Goal: Transaction & Acquisition: Purchase product/service

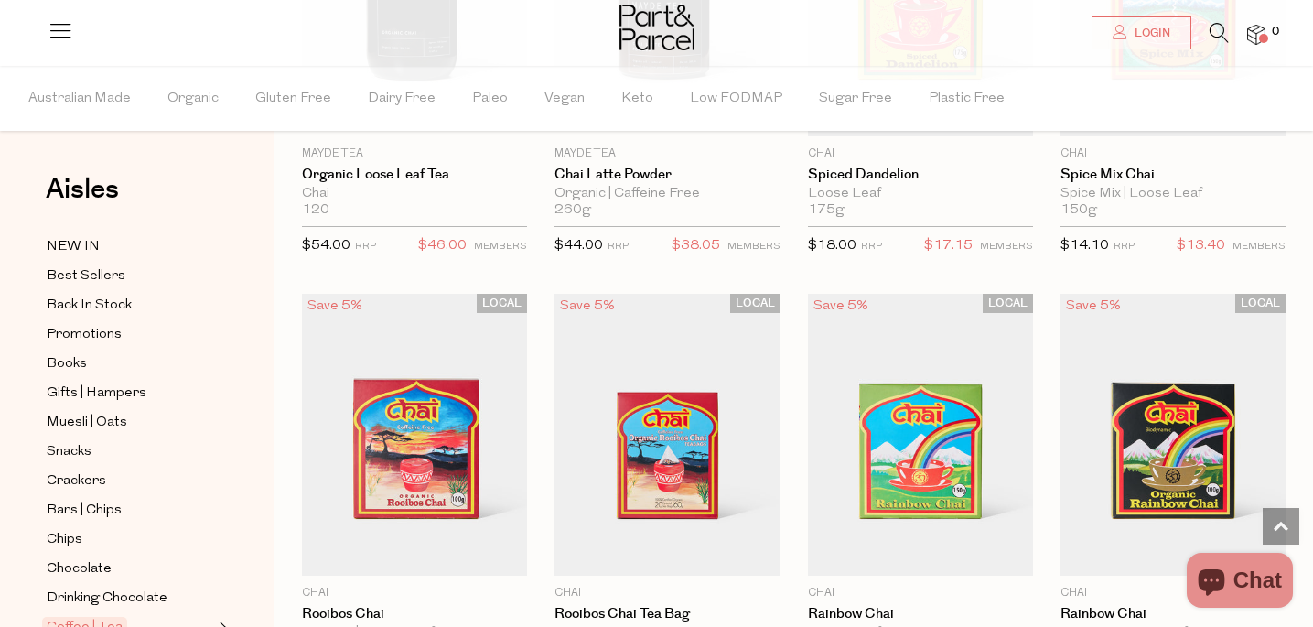
scroll to position [6559, 0]
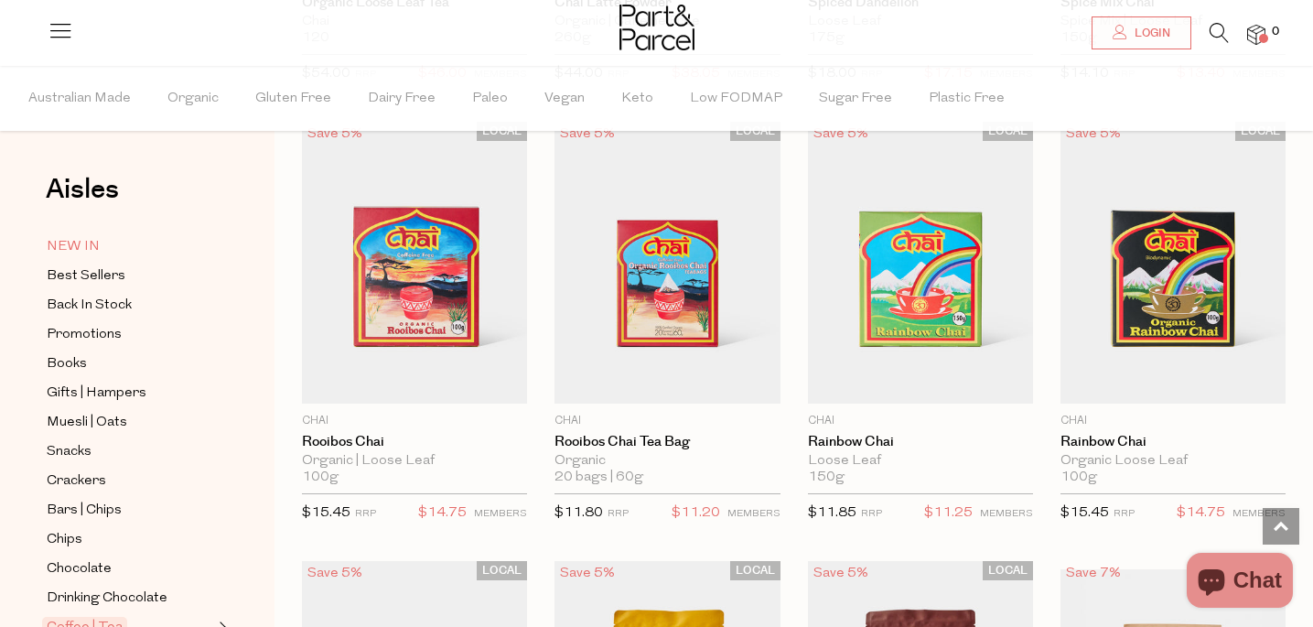
click at [89, 245] on span "NEW IN" at bounding box center [73, 247] width 53 height 22
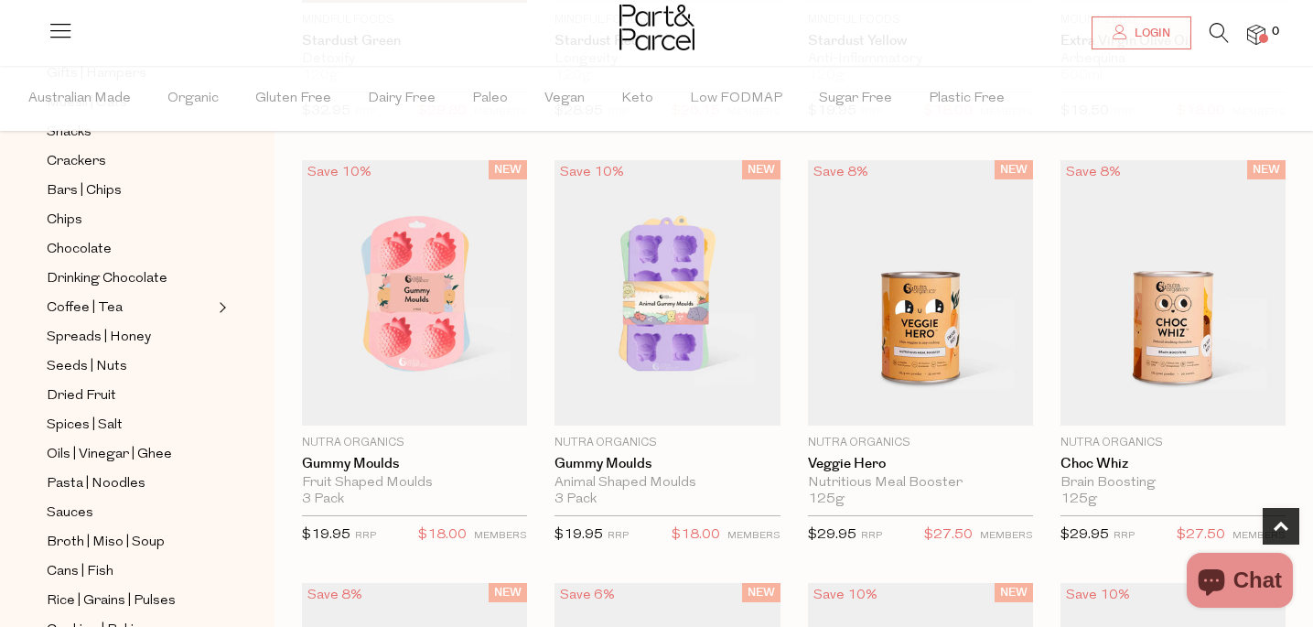
scroll to position [519, 0]
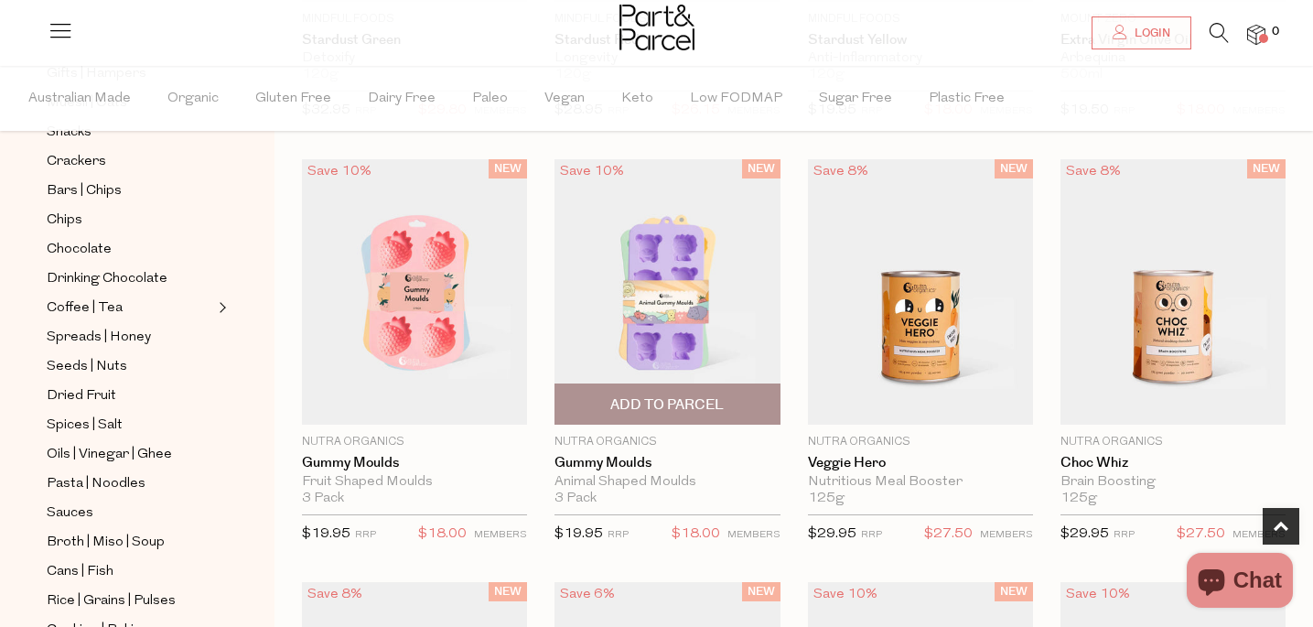
click at [646, 407] on span "Add To Parcel" at bounding box center [666, 404] width 113 height 19
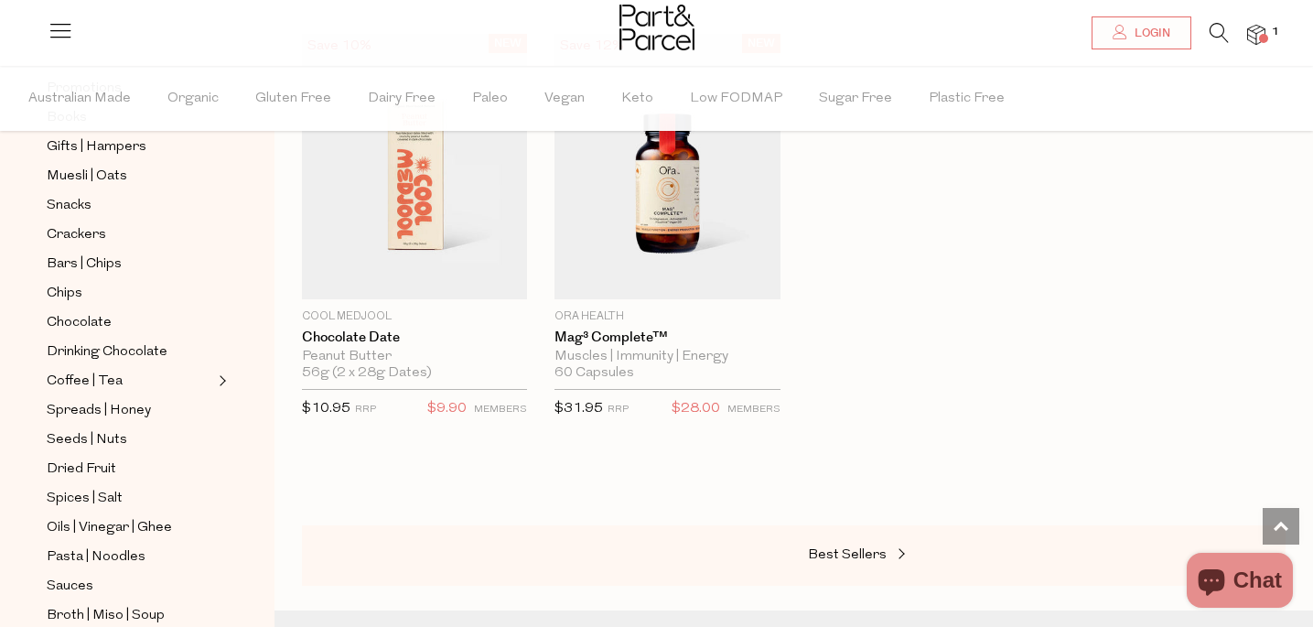
scroll to position [242, 0]
click at [65, 324] on span "Chocolate" at bounding box center [79, 326] width 65 height 22
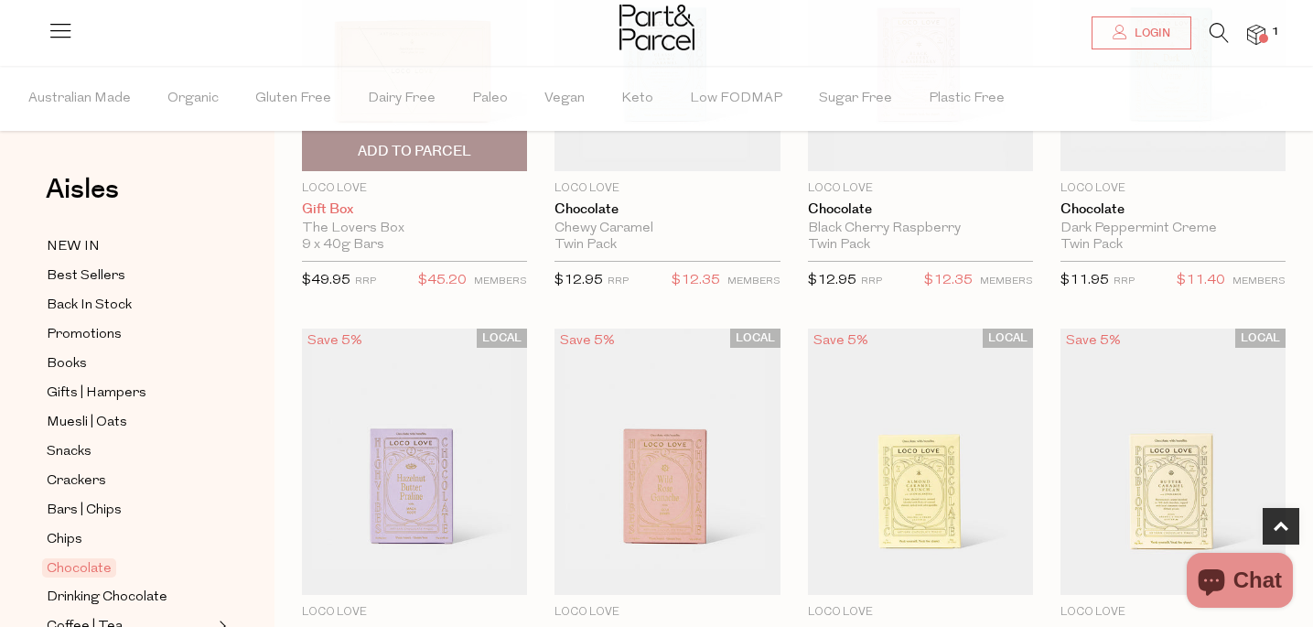
scroll to position [552, 0]
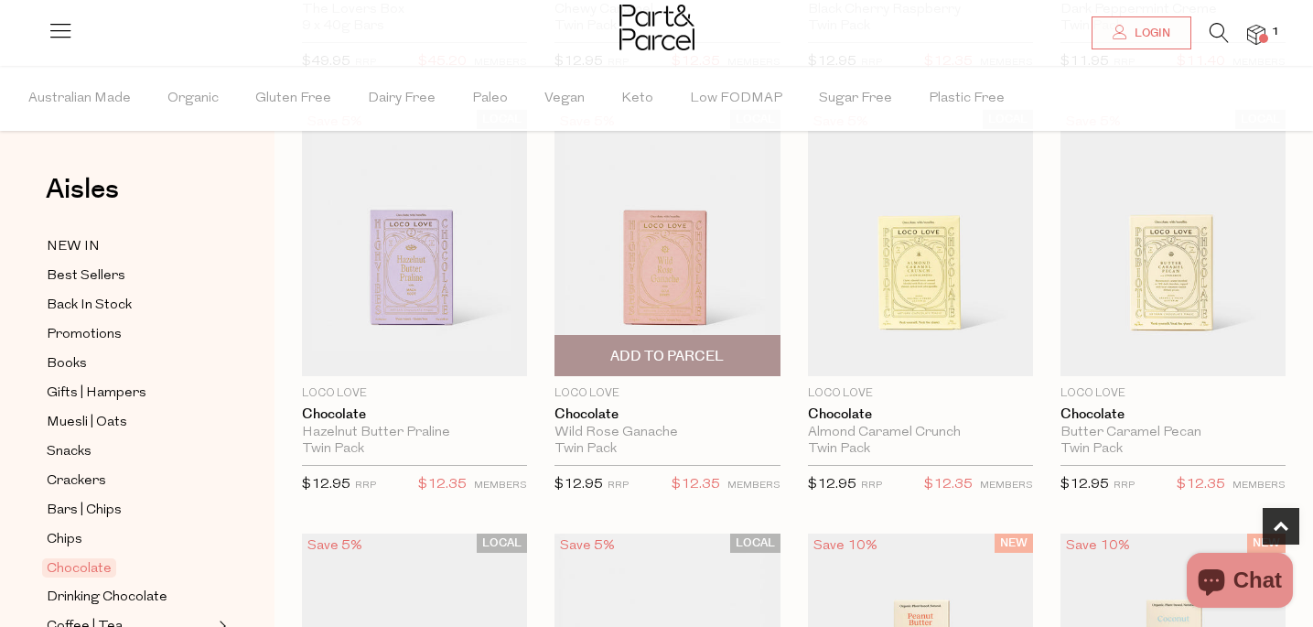
click at [611, 353] on span "Add To Parcel" at bounding box center [666, 356] width 113 height 19
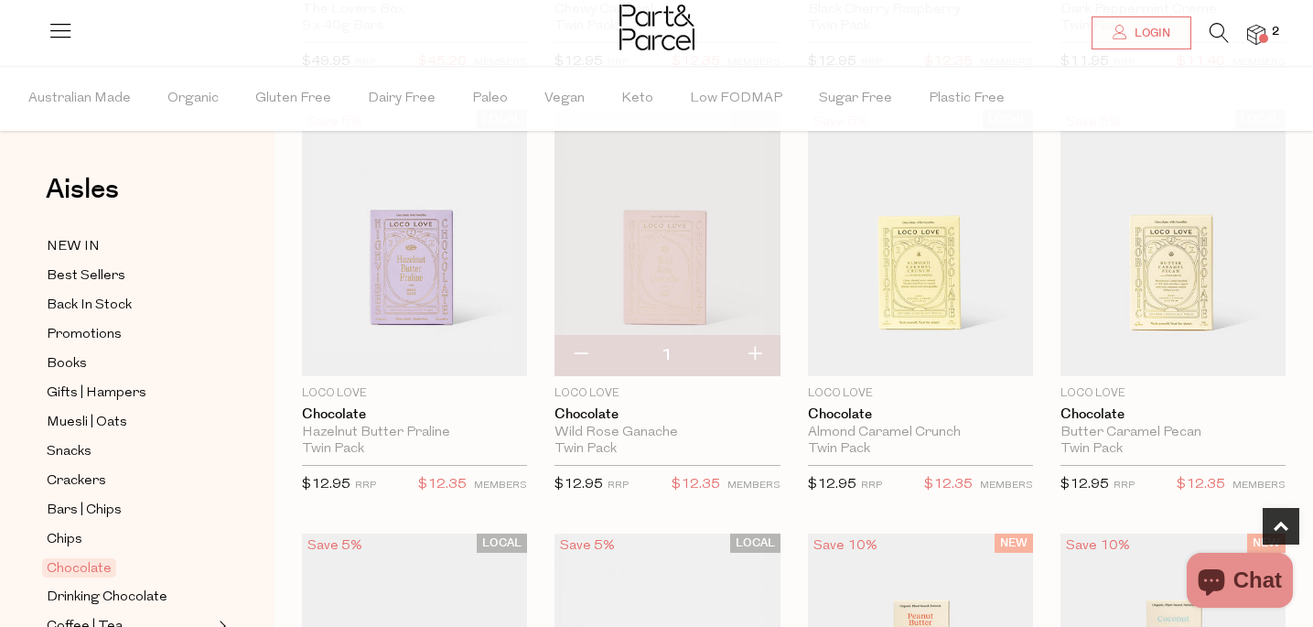
click at [761, 349] on button "button" at bounding box center [754, 355] width 52 height 40
type input "2"
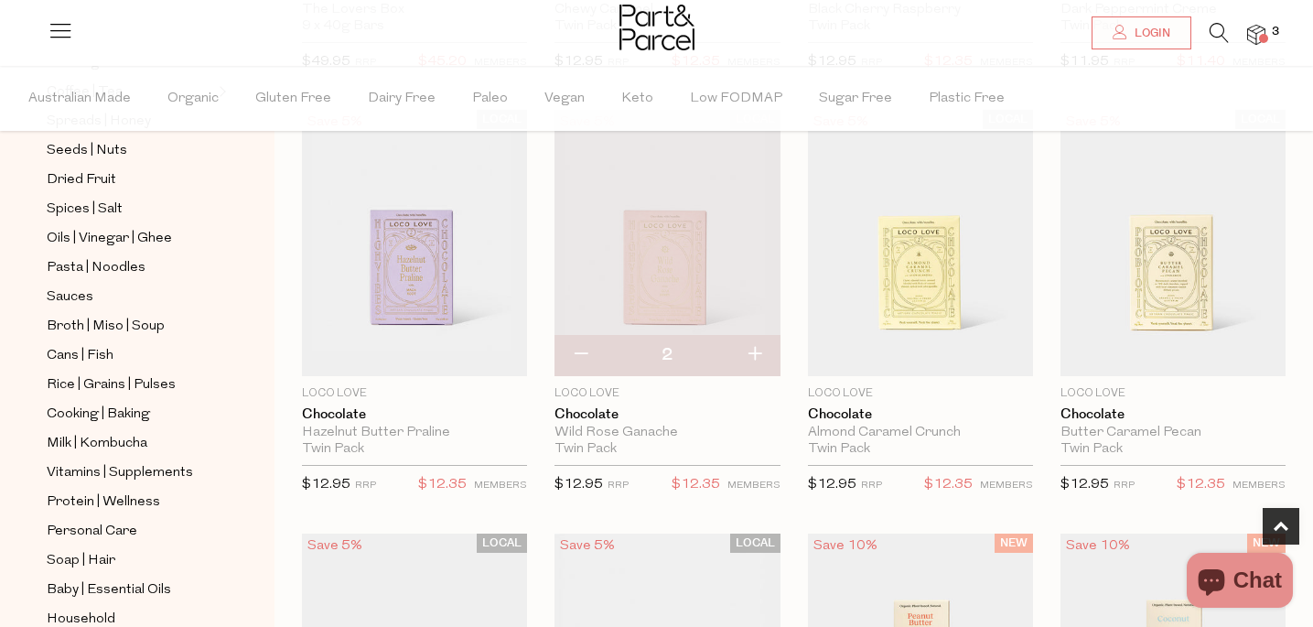
scroll to position [676, 0]
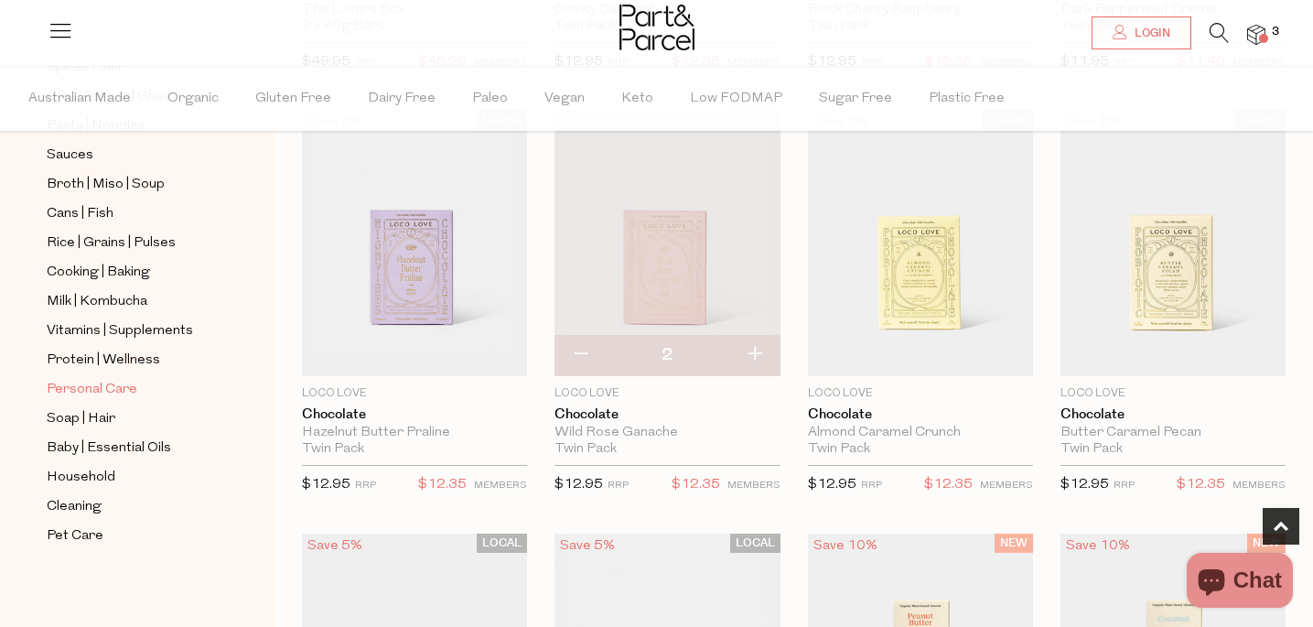
click at [78, 392] on span "Personal Care" at bounding box center [92, 390] width 91 height 22
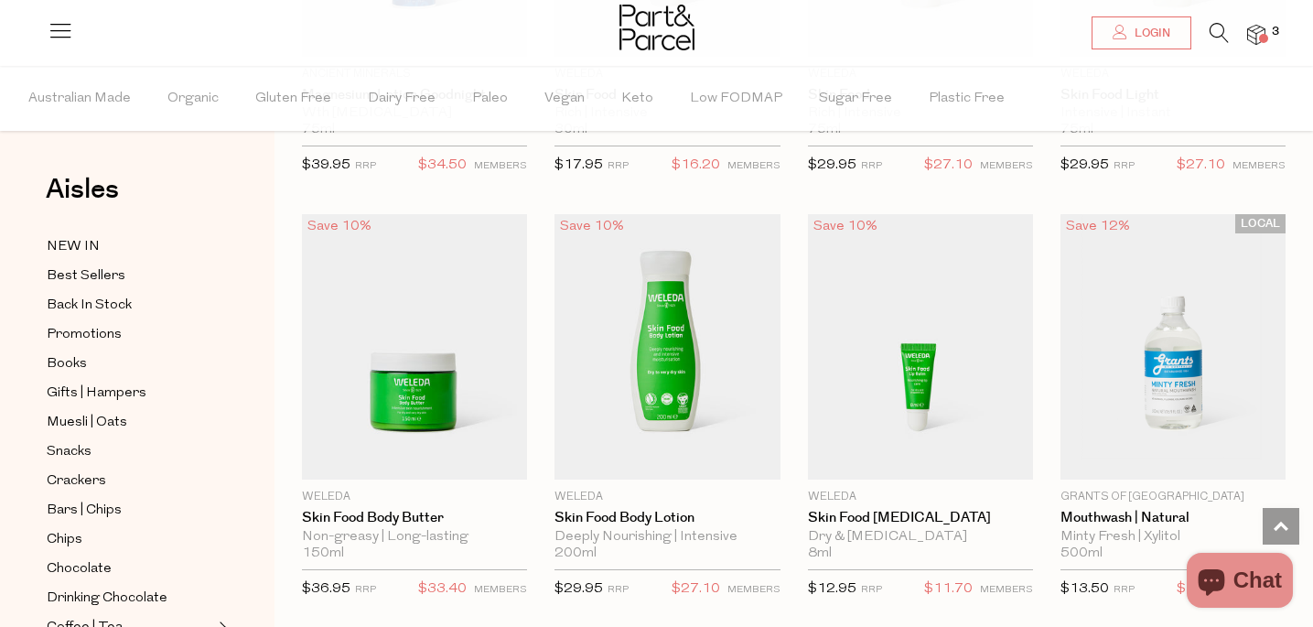
scroll to position [1839, 0]
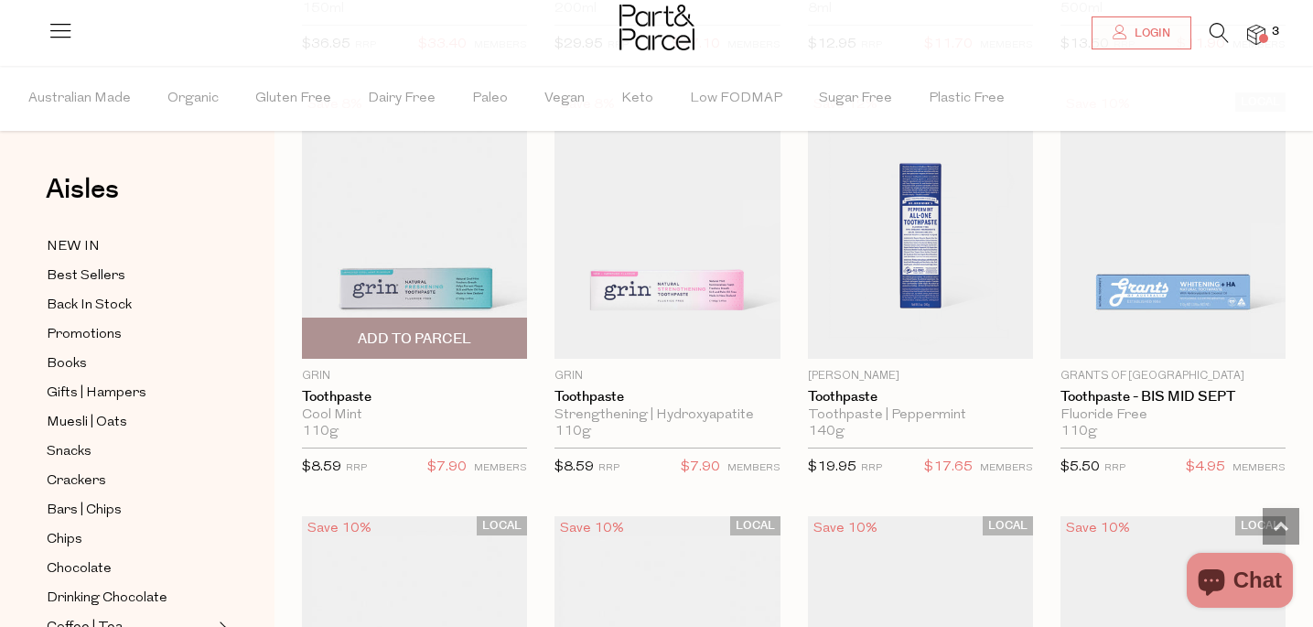
click at [498, 343] on span "Add To Parcel" at bounding box center [414, 337] width 214 height 39
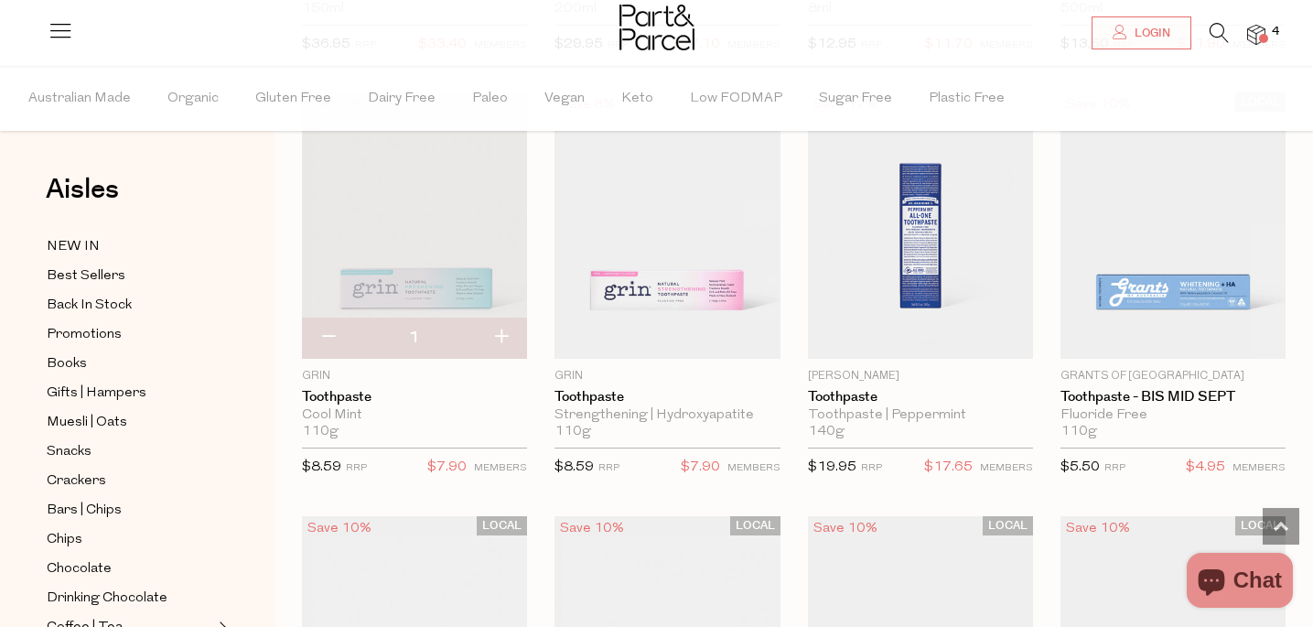
click at [512, 330] on button "button" at bounding box center [501, 337] width 52 height 40
type input "2"
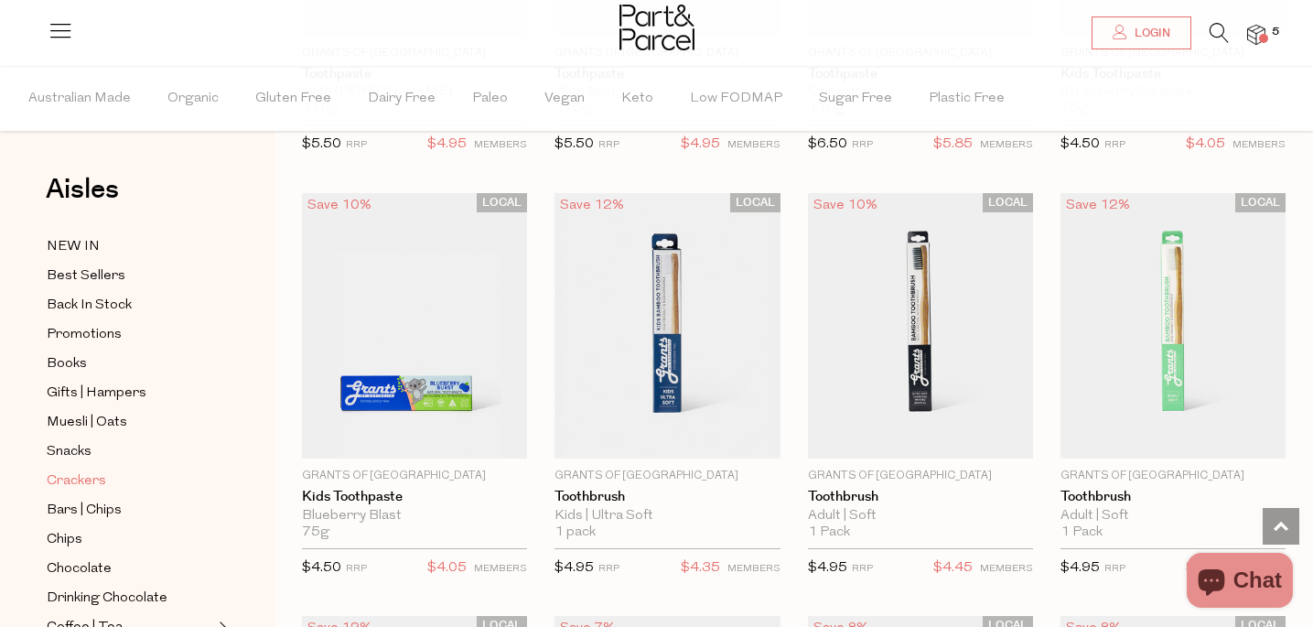
scroll to position [676, 0]
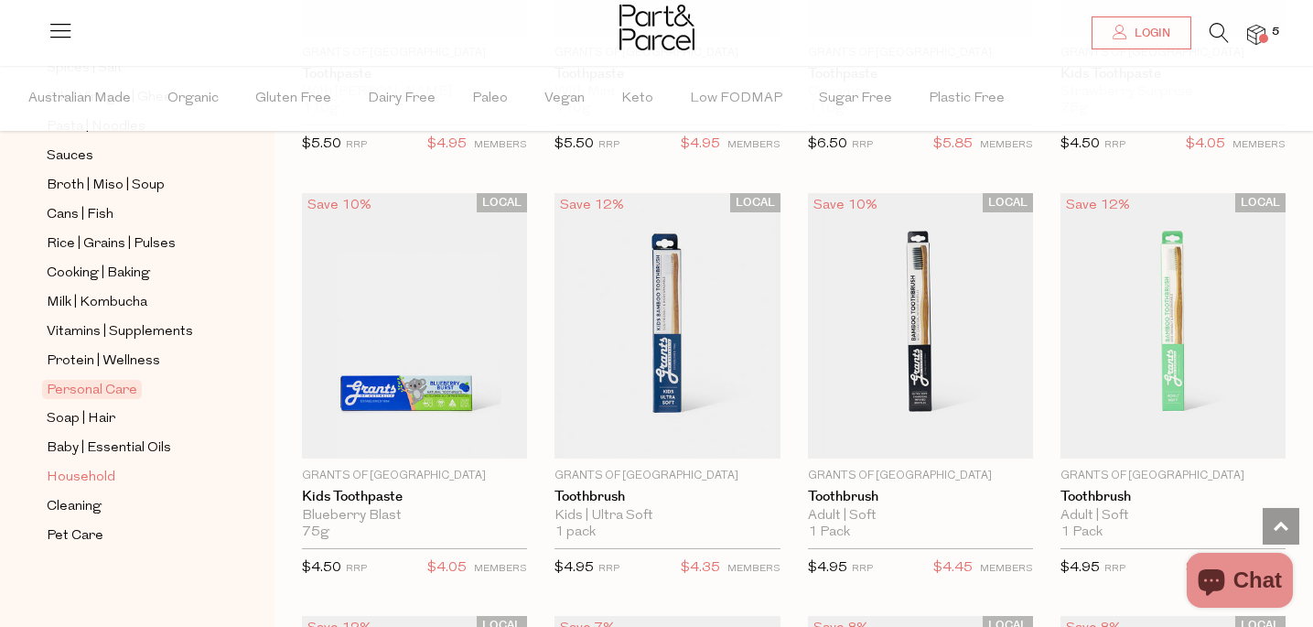
click at [82, 478] on span "Household" at bounding box center [81, 478] width 69 height 22
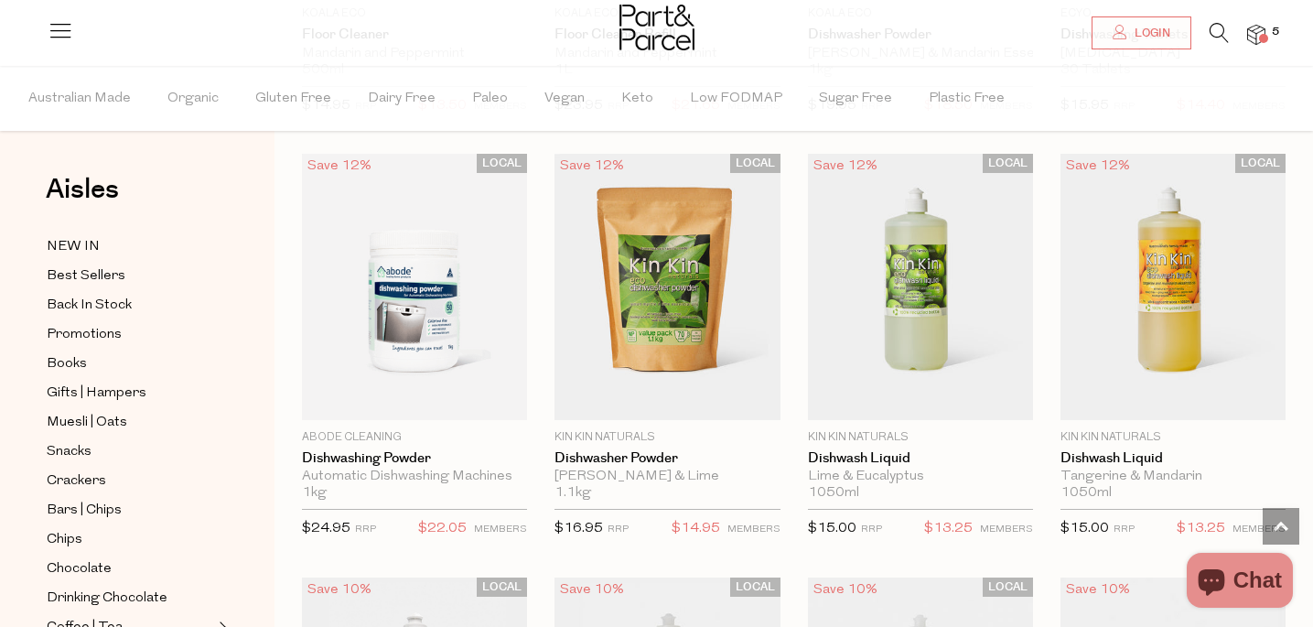
scroll to position [3061, 0]
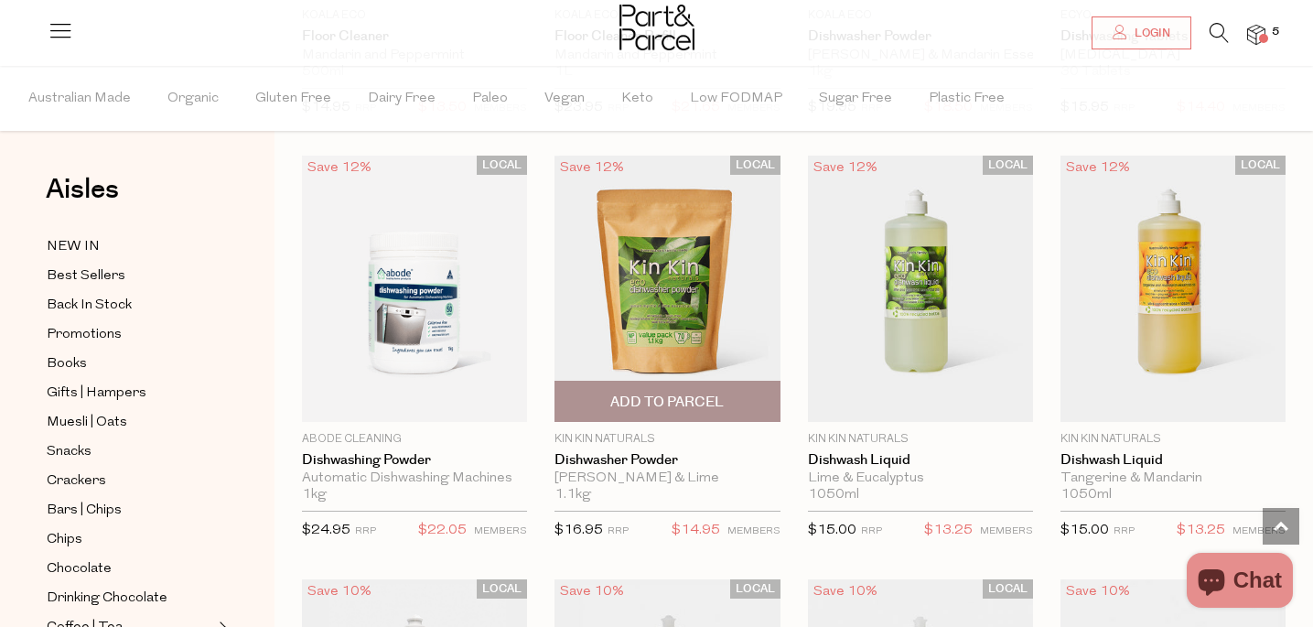
click at [685, 392] on span "Add To Parcel" at bounding box center [666, 401] width 113 height 19
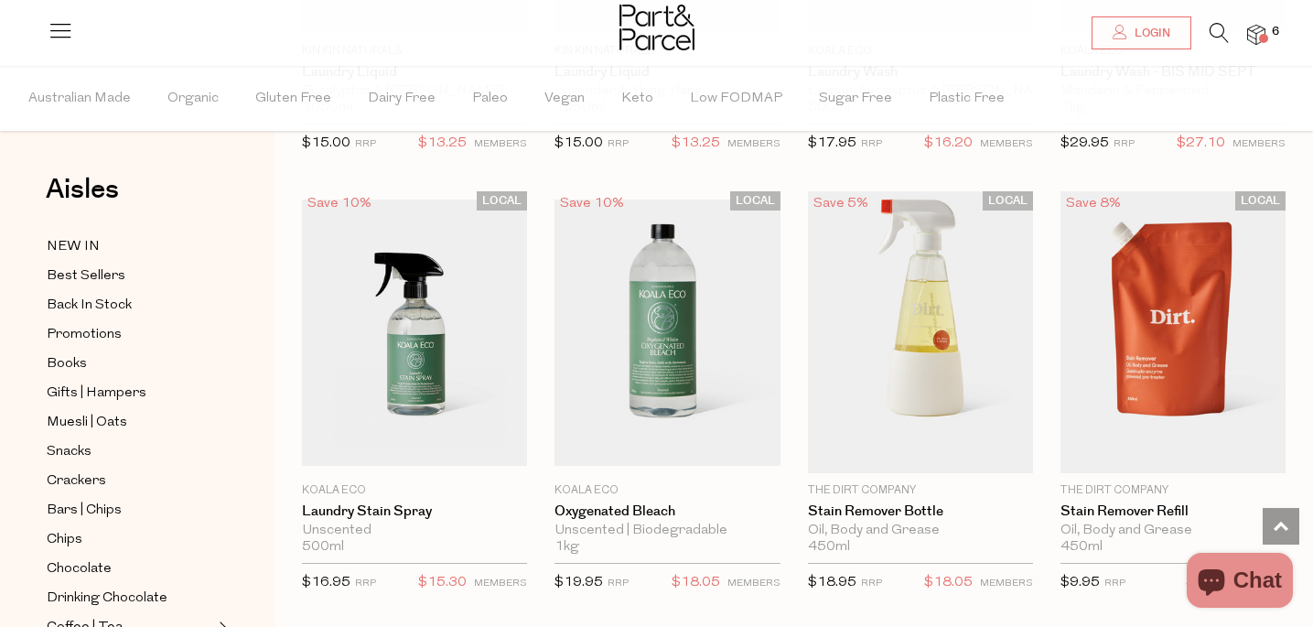
scroll to position [4716, 0]
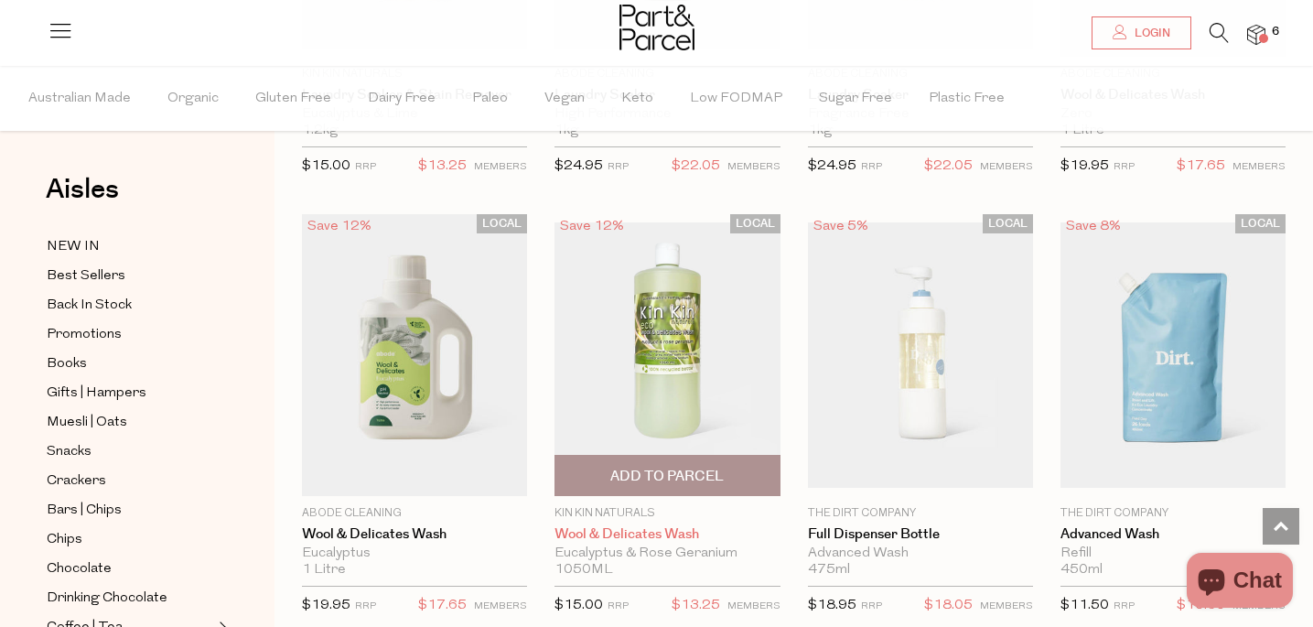
scroll to position [5645, 0]
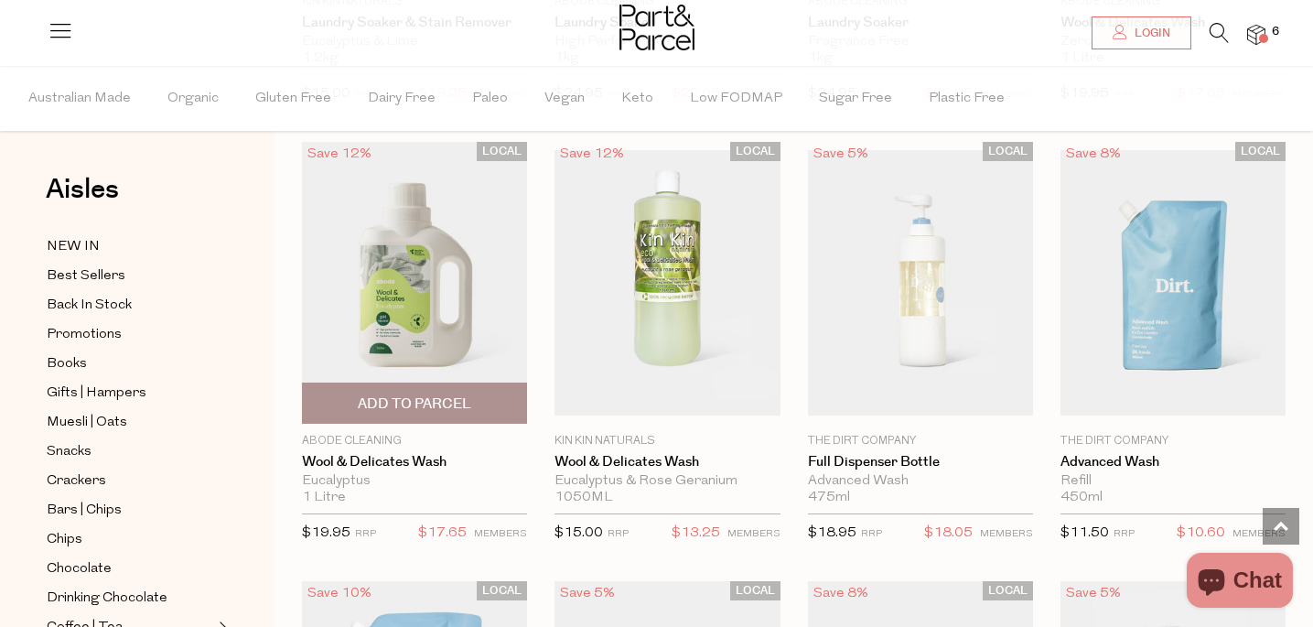
click at [435, 405] on span "Add To Parcel" at bounding box center [414, 403] width 113 height 19
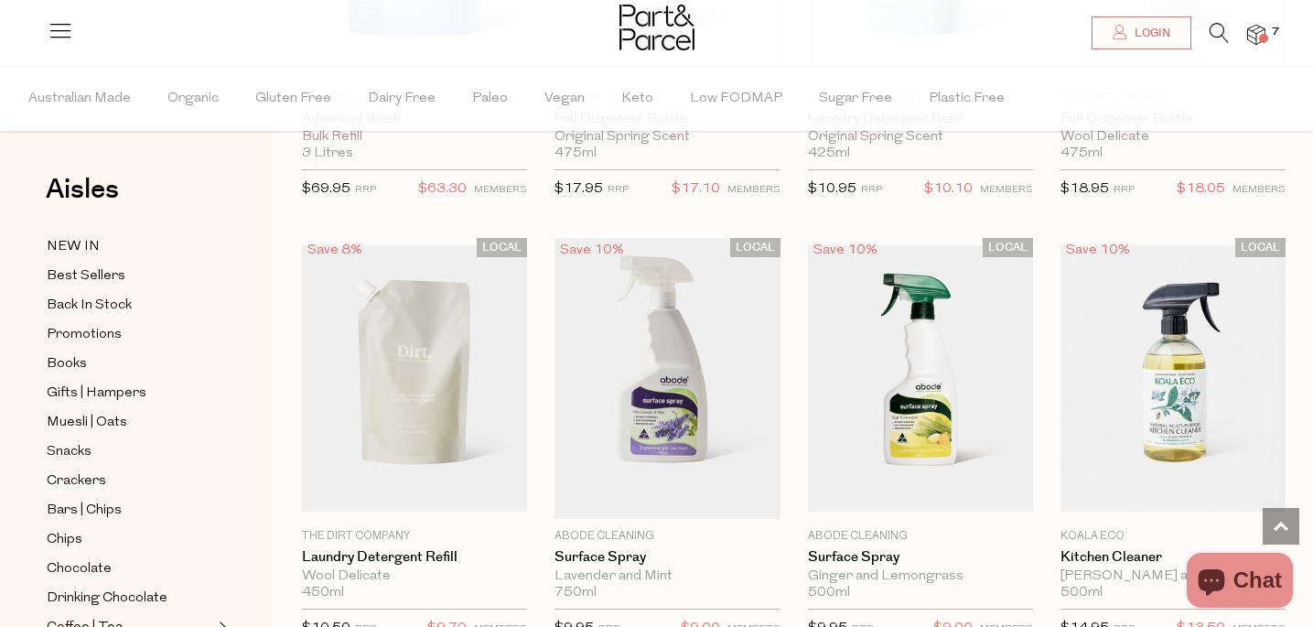
scroll to position [6607, 0]
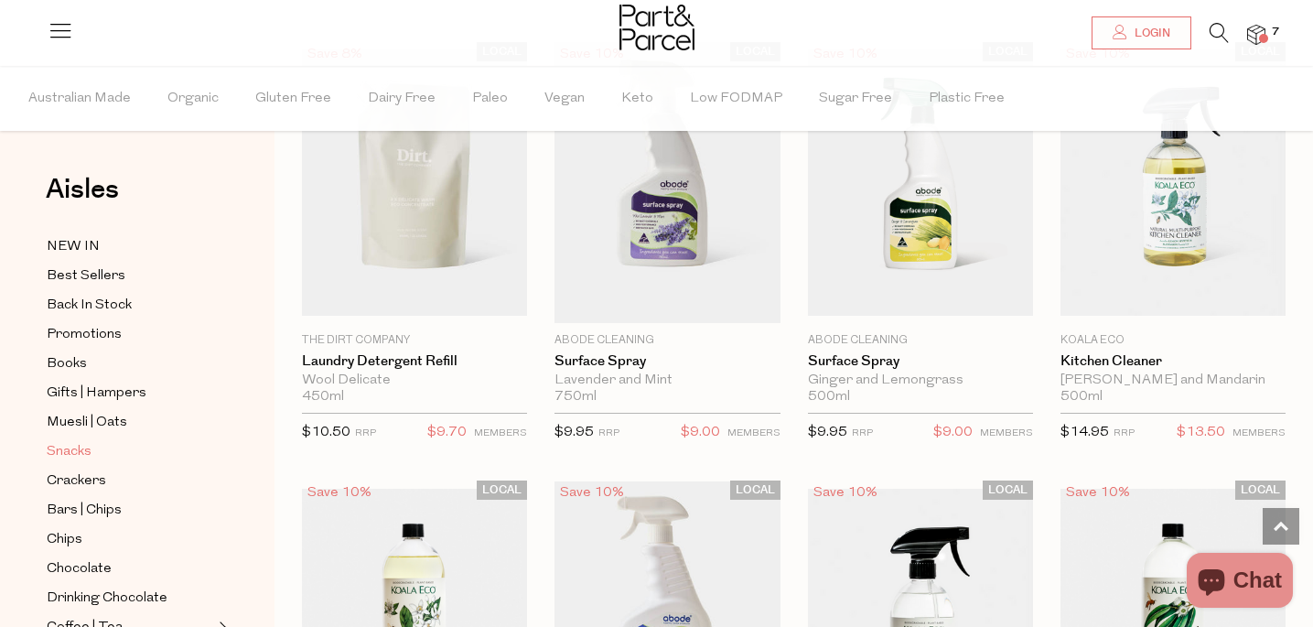
click at [67, 456] on span "Snacks" at bounding box center [69, 452] width 45 height 22
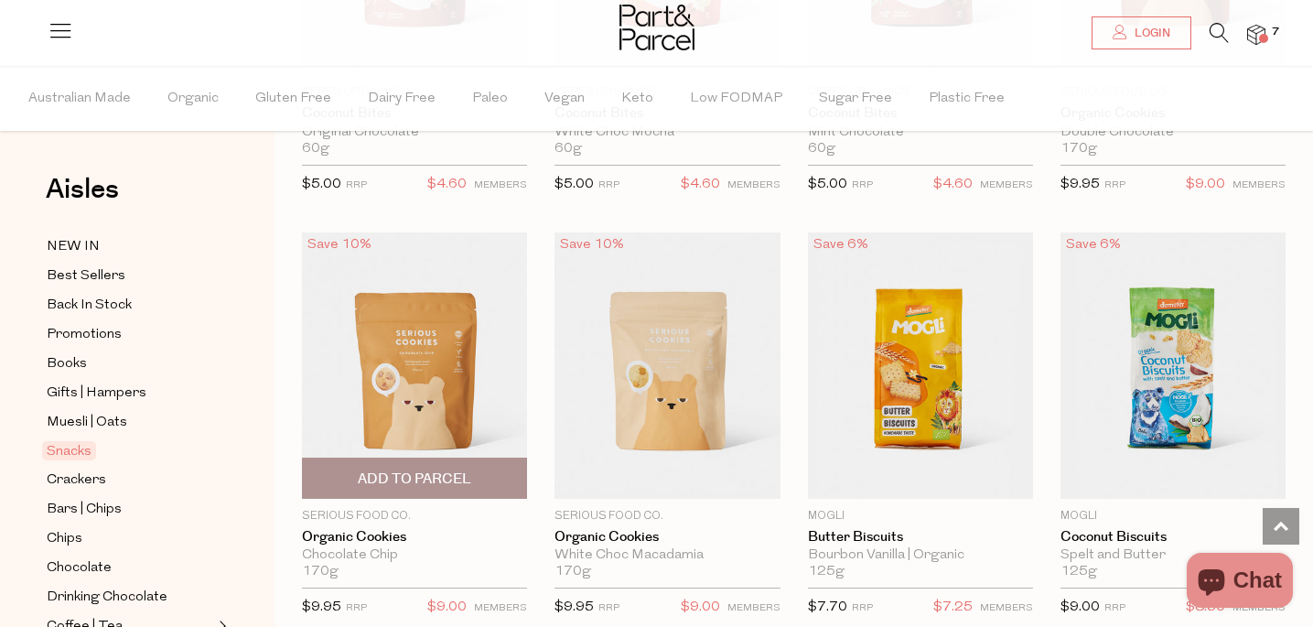
scroll to position [3471, 0]
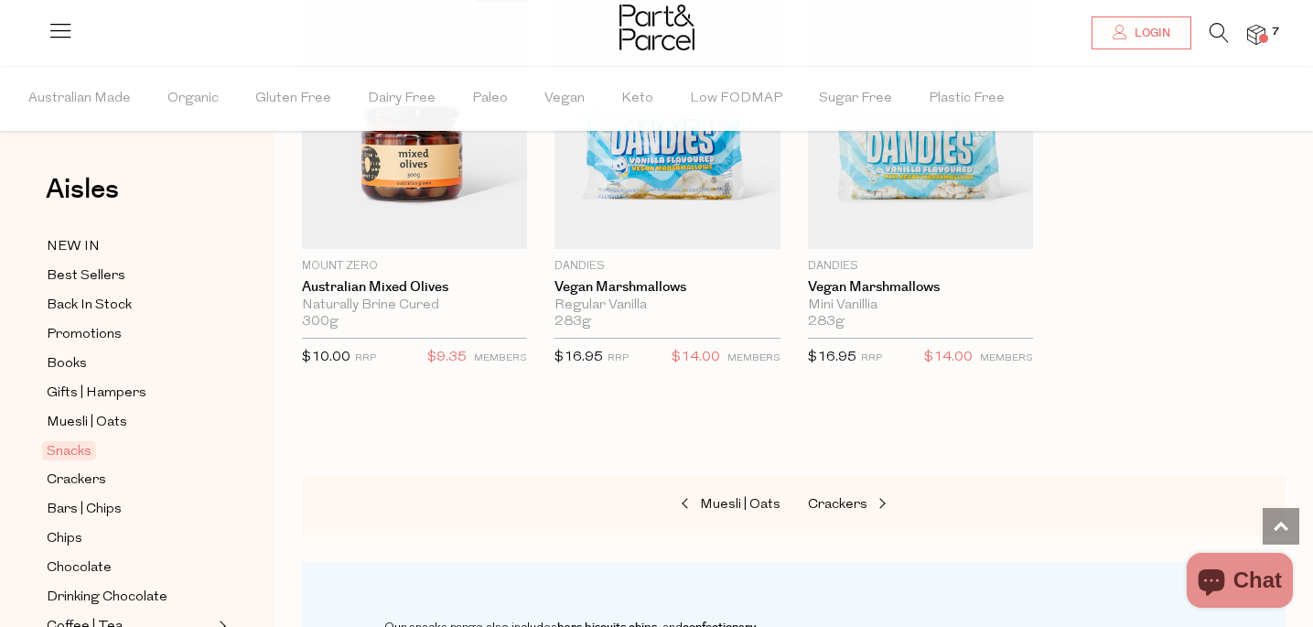
scroll to position [7092, 0]
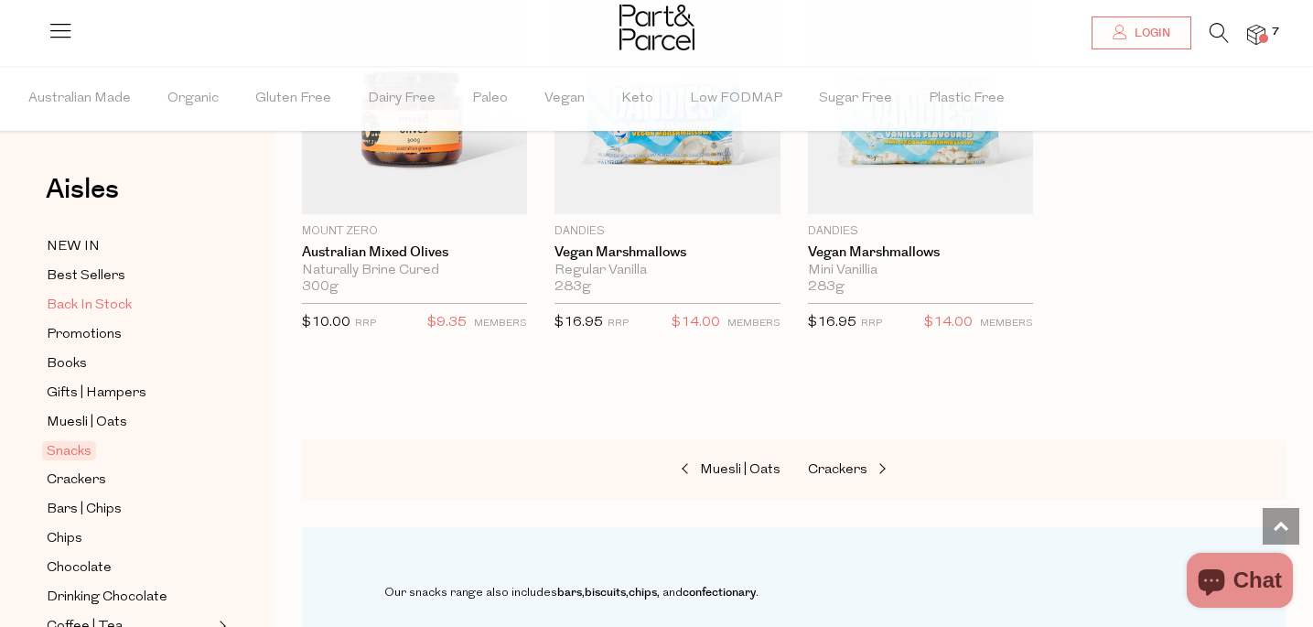
click at [93, 303] on span "Back In Stock" at bounding box center [89, 306] width 85 height 22
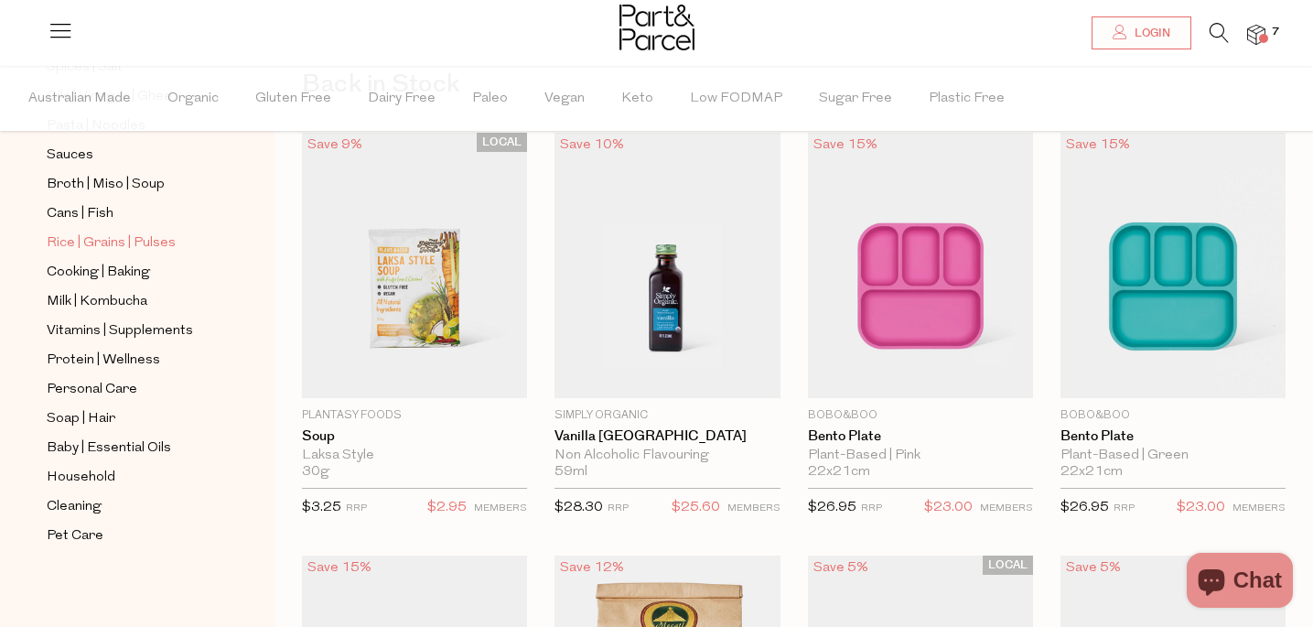
scroll to position [671, 0]
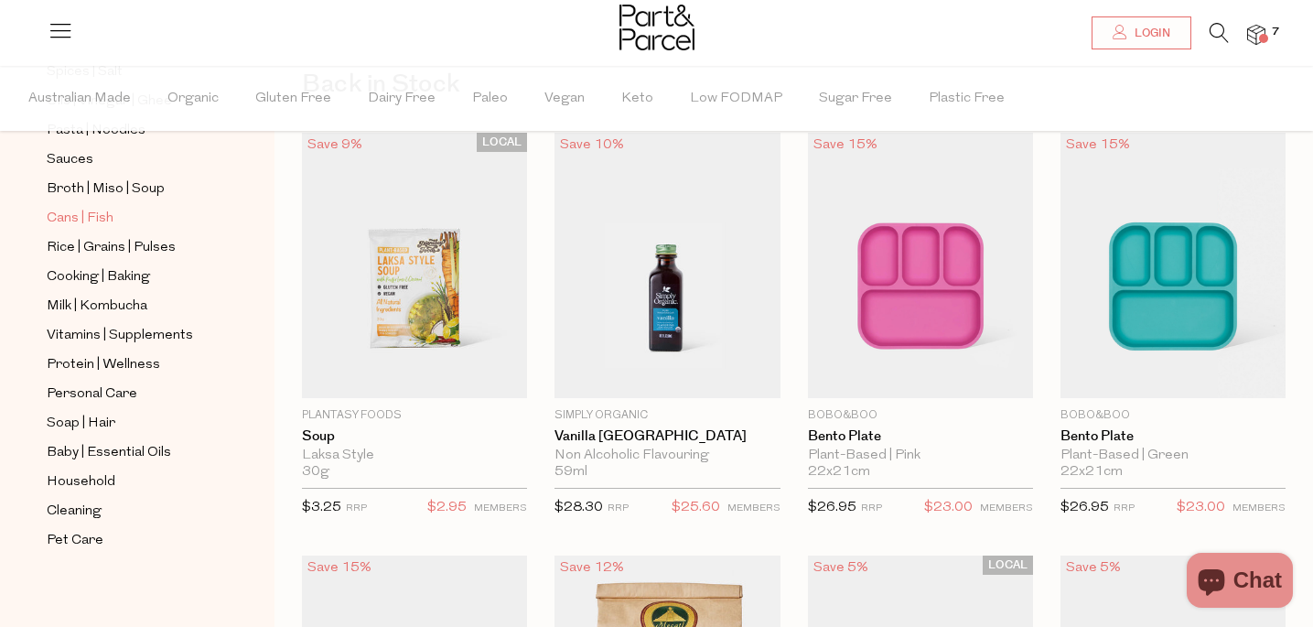
click at [103, 216] on span "Cans | Fish" at bounding box center [80, 219] width 67 height 22
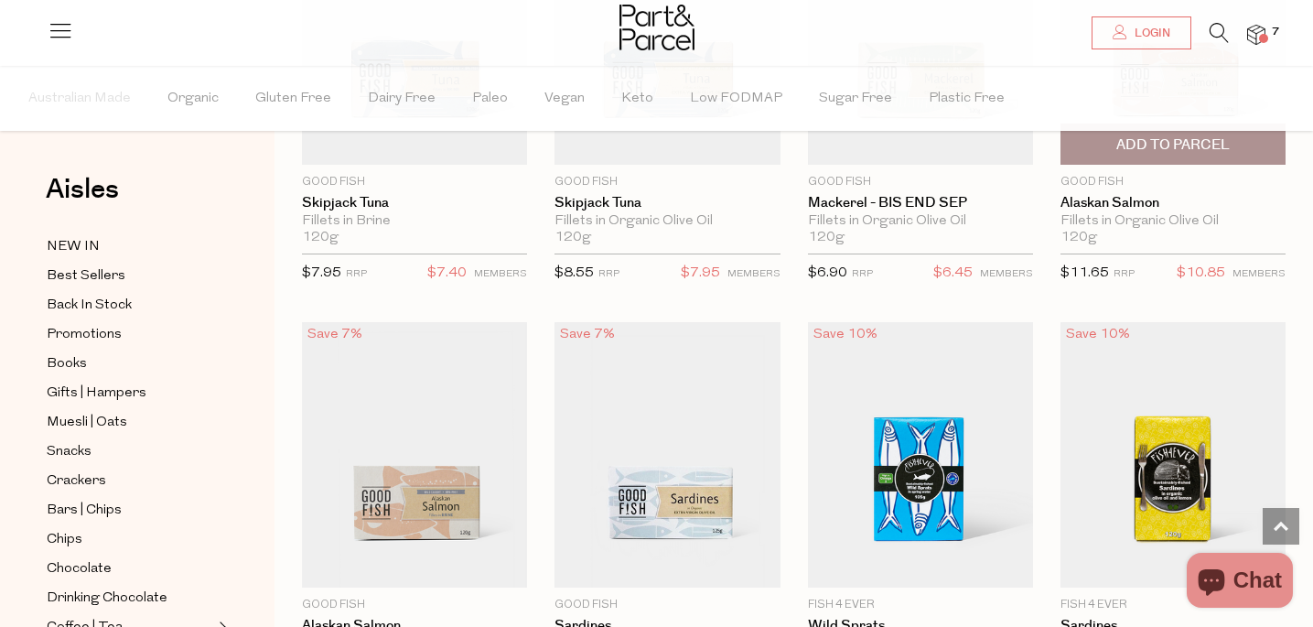
scroll to position [2222, 0]
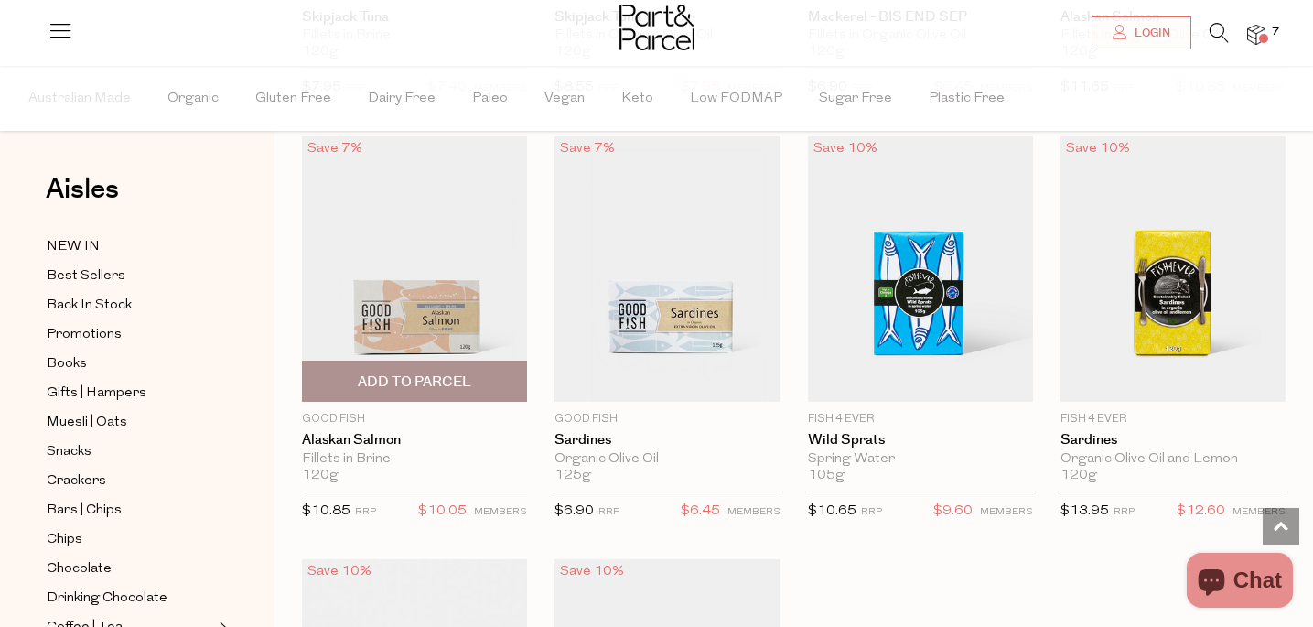
click at [384, 380] on span "Add To Parcel" at bounding box center [414, 381] width 113 height 19
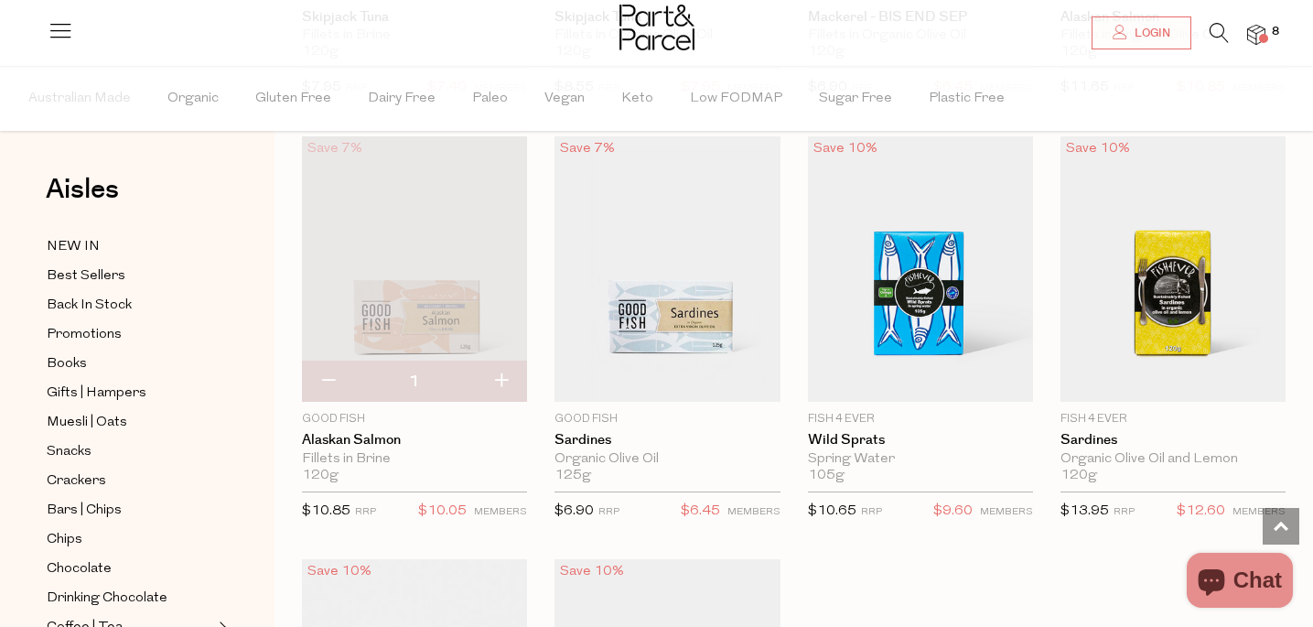
click at [505, 378] on button "button" at bounding box center [501, 381] width 52 height 40
type input "2"
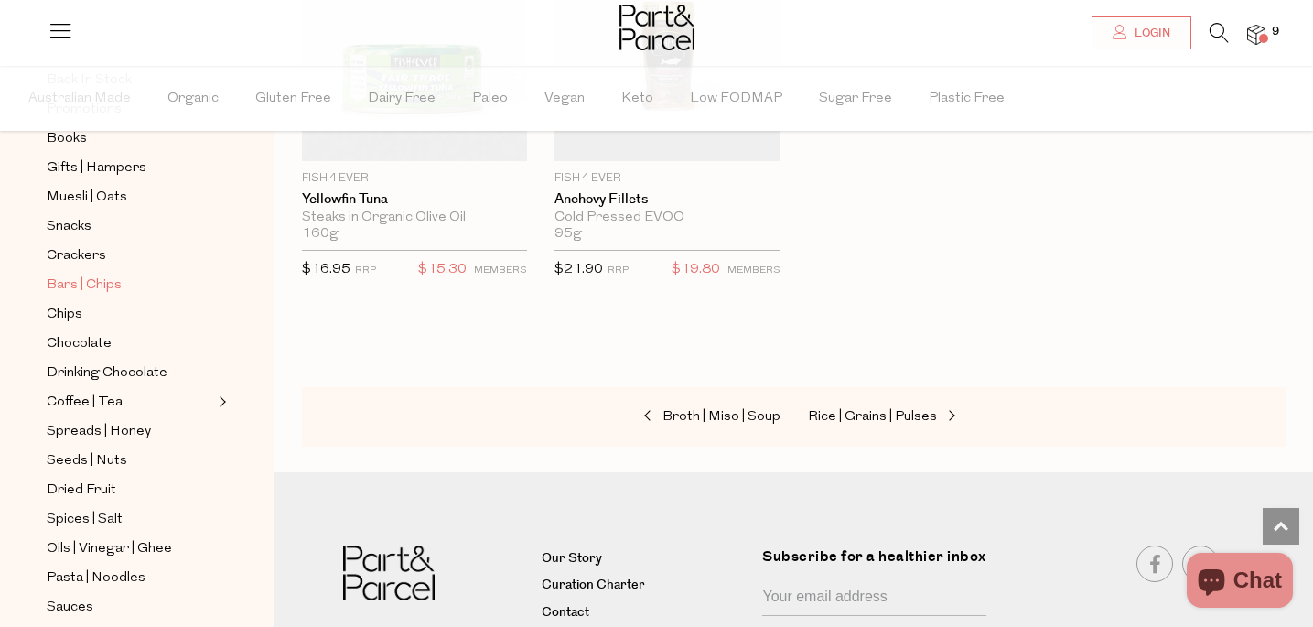
scroll to position [226, 0]
click at [75, 428] on span "Spreads | Honey" at bounding box center [99, 431] width 104 height 22
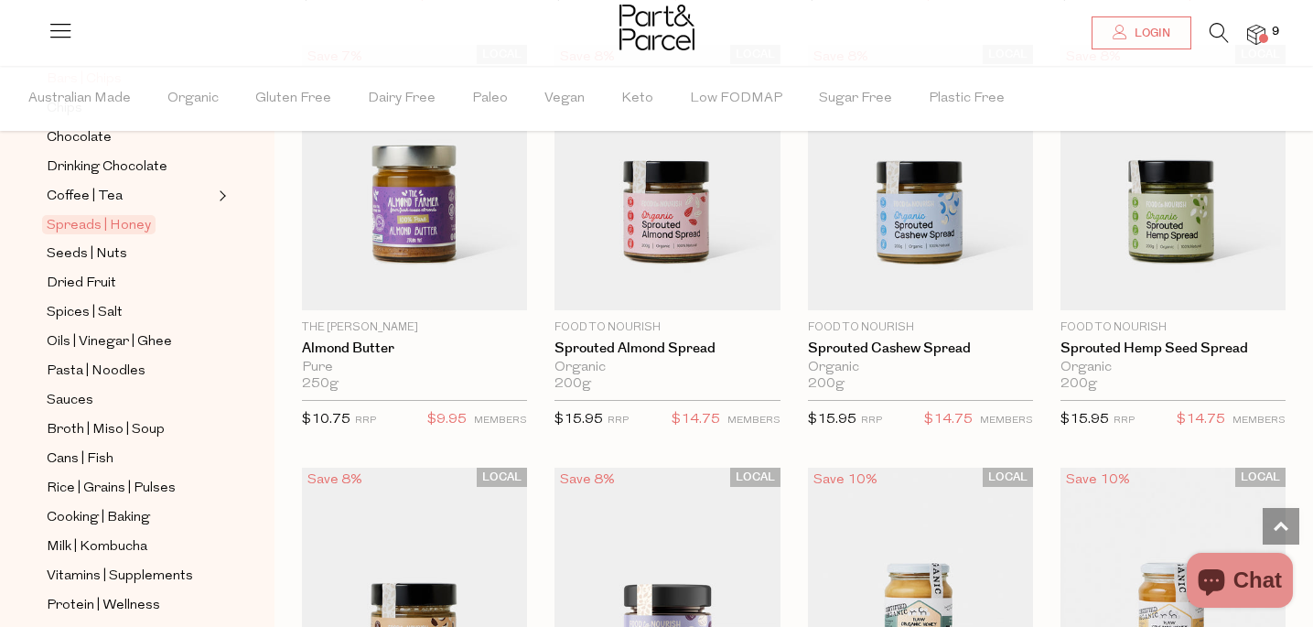
scroll to position [676, 0]
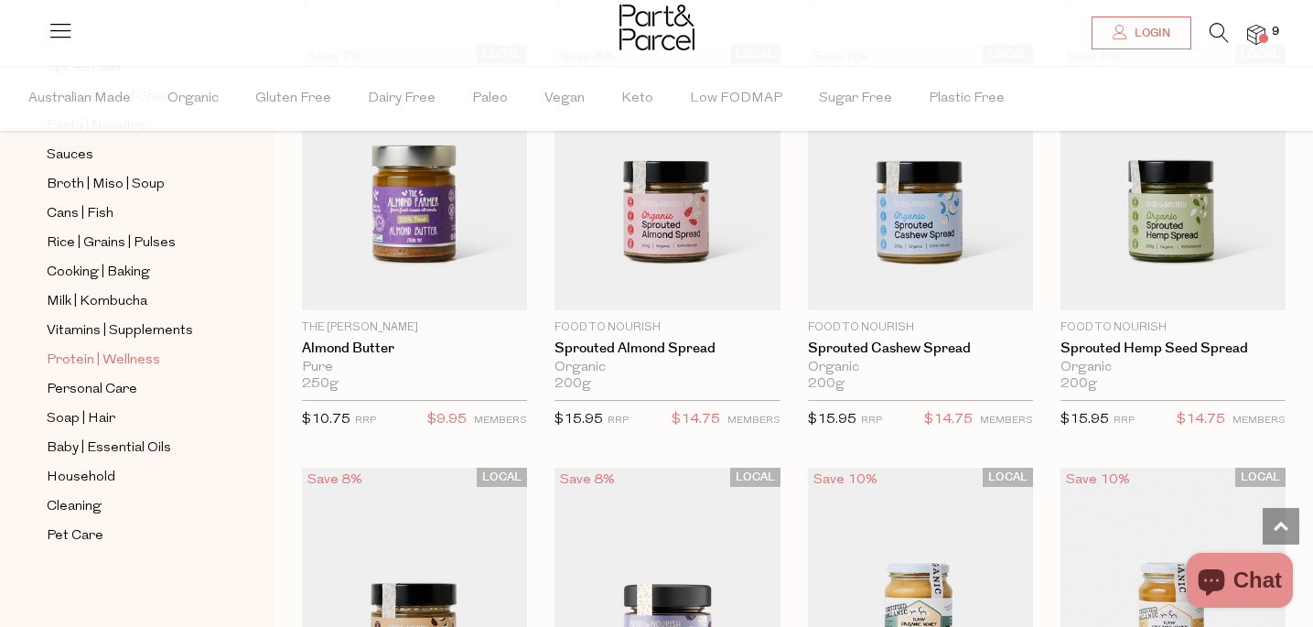
click at [131, 359] on span "Protein | Wellness" at bounding box center [103, 360] width 113 height 22
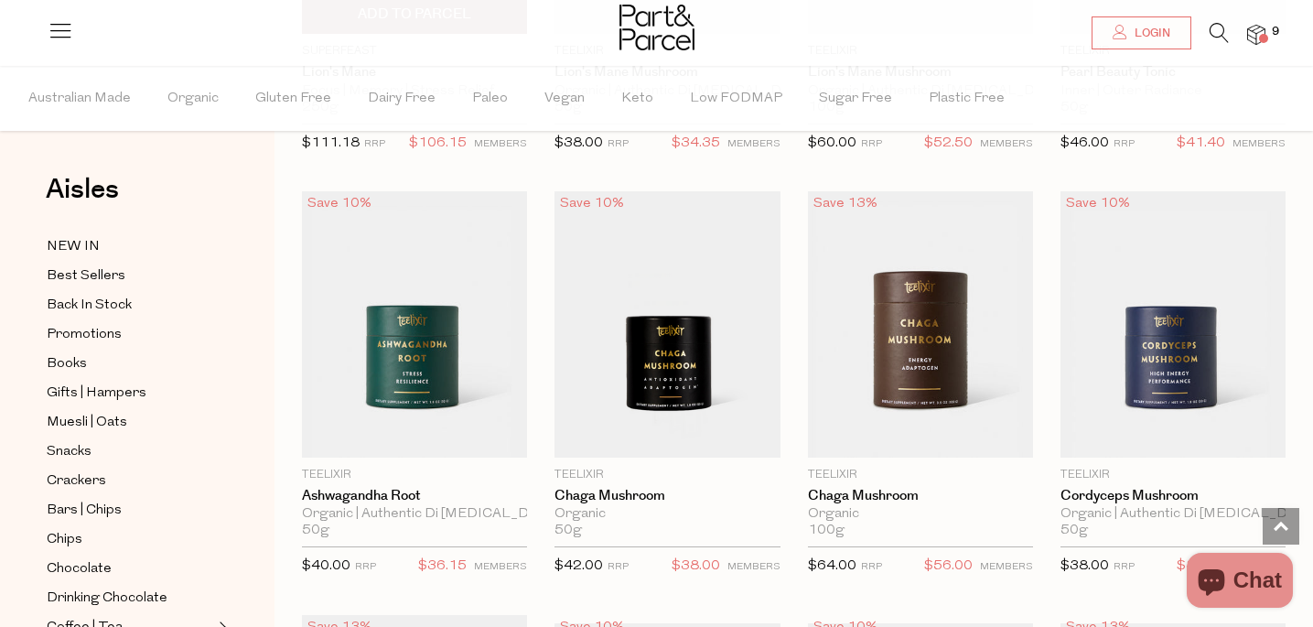
scroll to position [4448, 0]
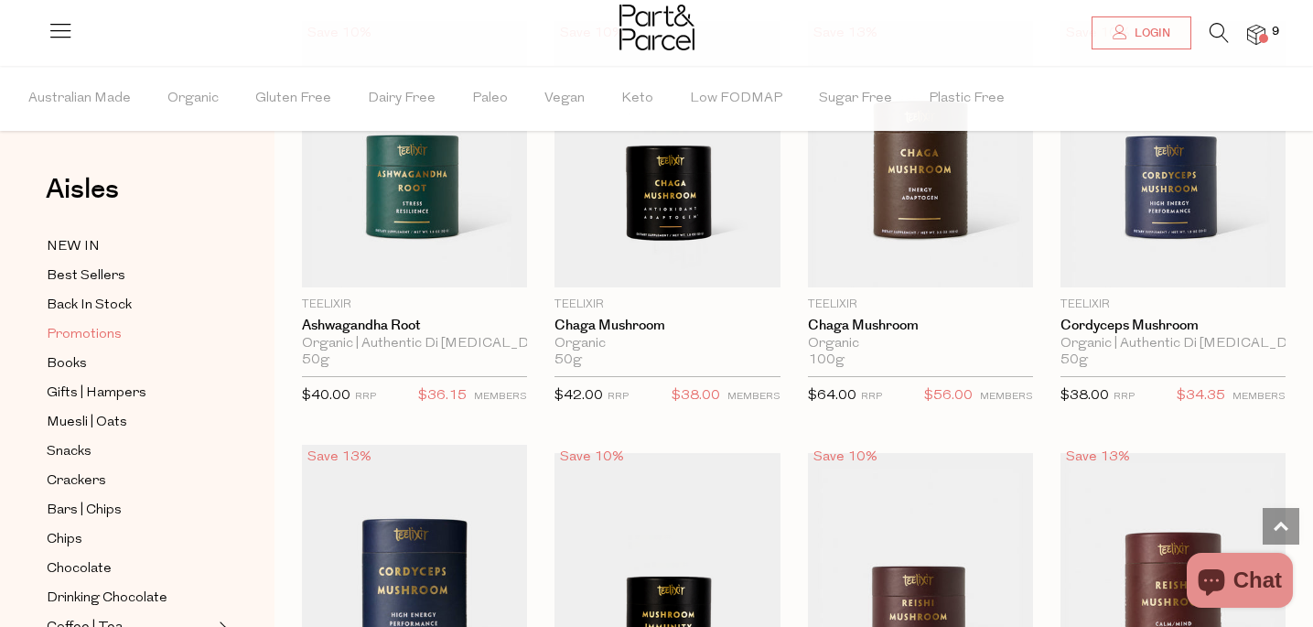
click at [89, 338] on span "Promotions" at bounding box center [84, 335] width 75 height 22
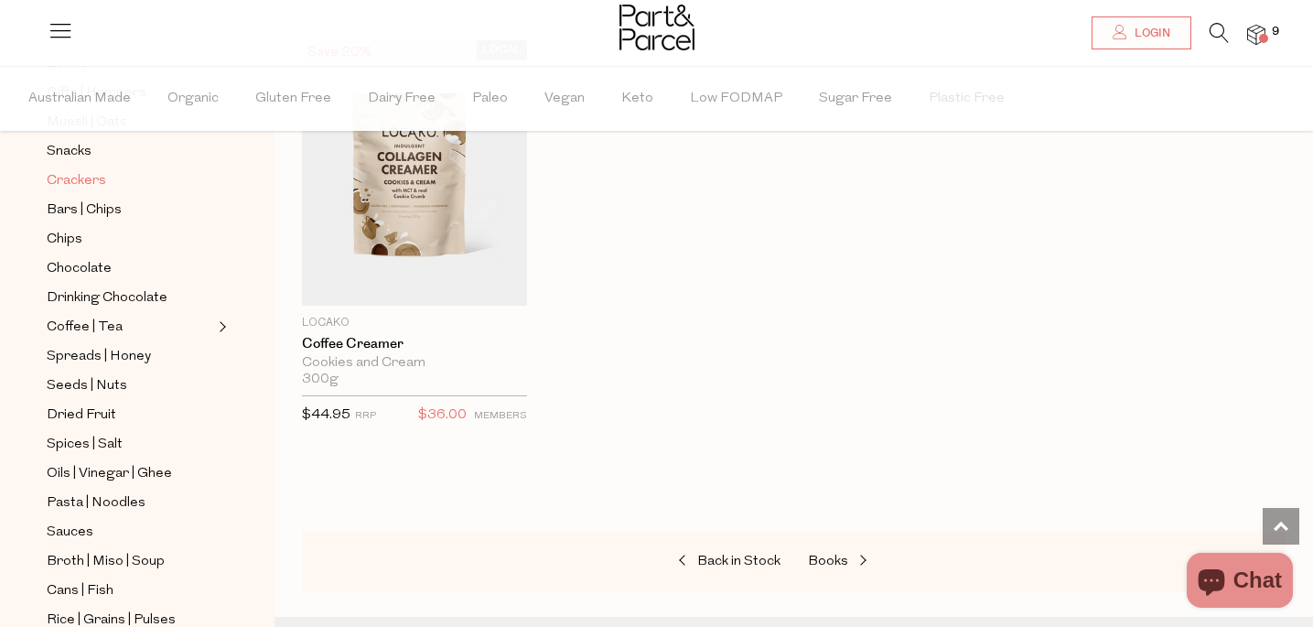
scroll to position [302, 0]
click at [81, 442] on span "Spices | Salt" at bounding box center [85, 442] width 76 height 22
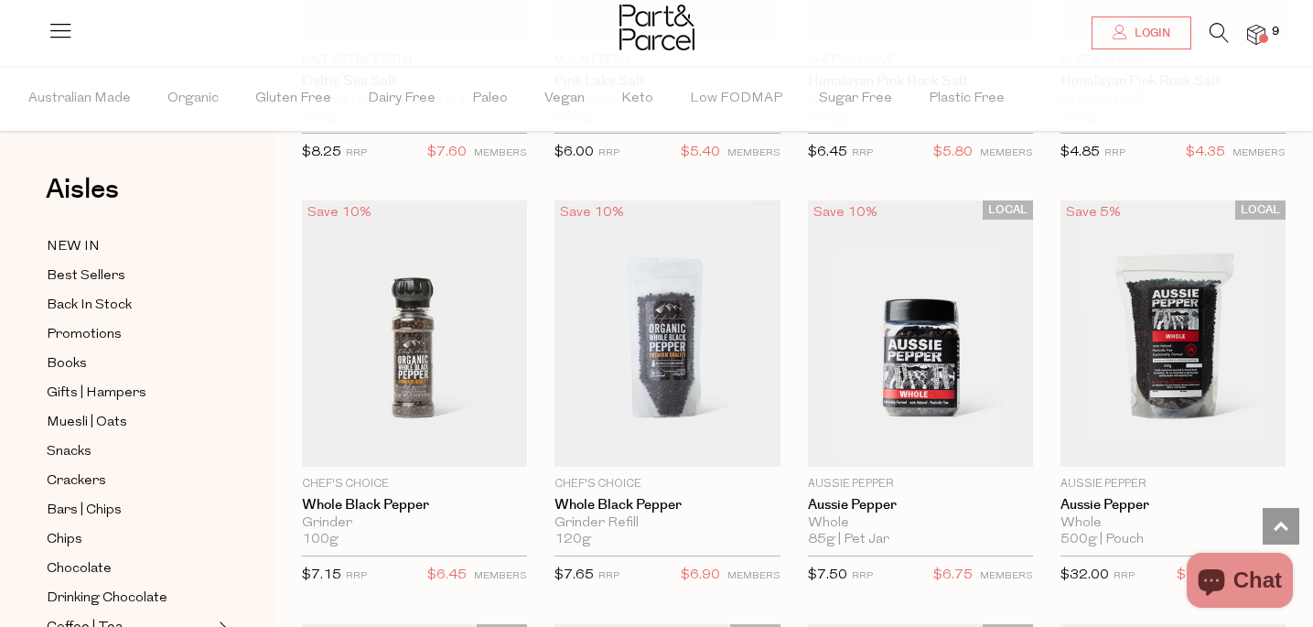
scroll to position [1332, 0]
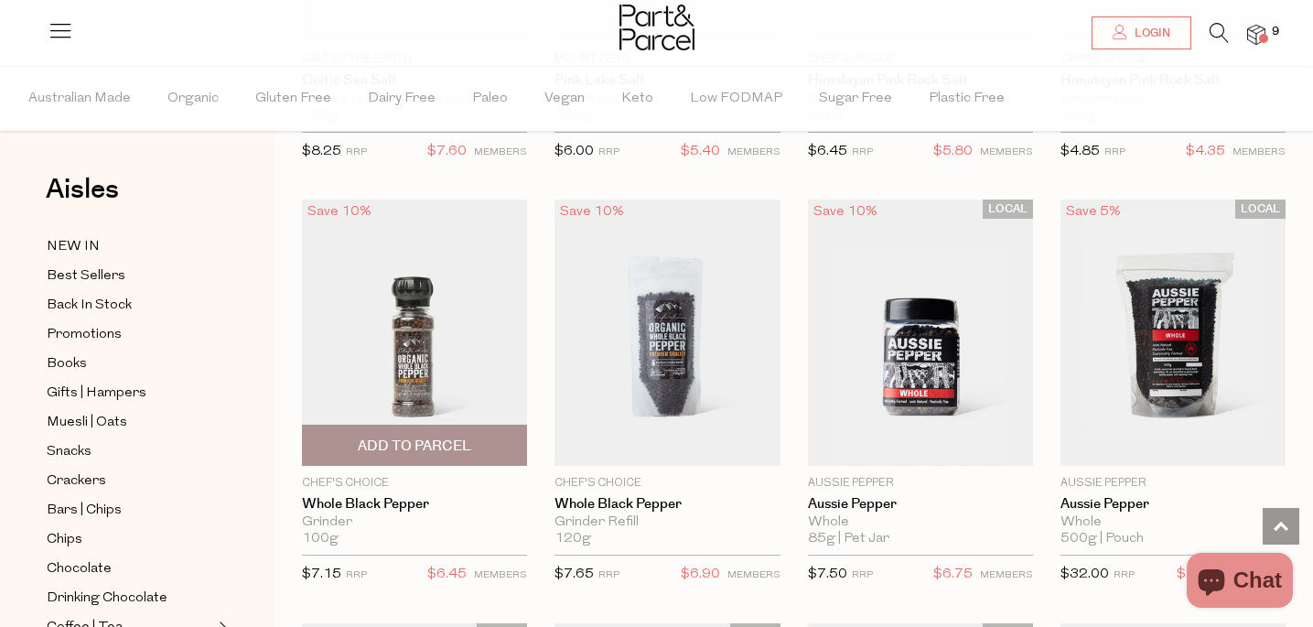
click at [445, 441] on span "Add To Parcel" at bounding box center [414, 445] width 113 height 19
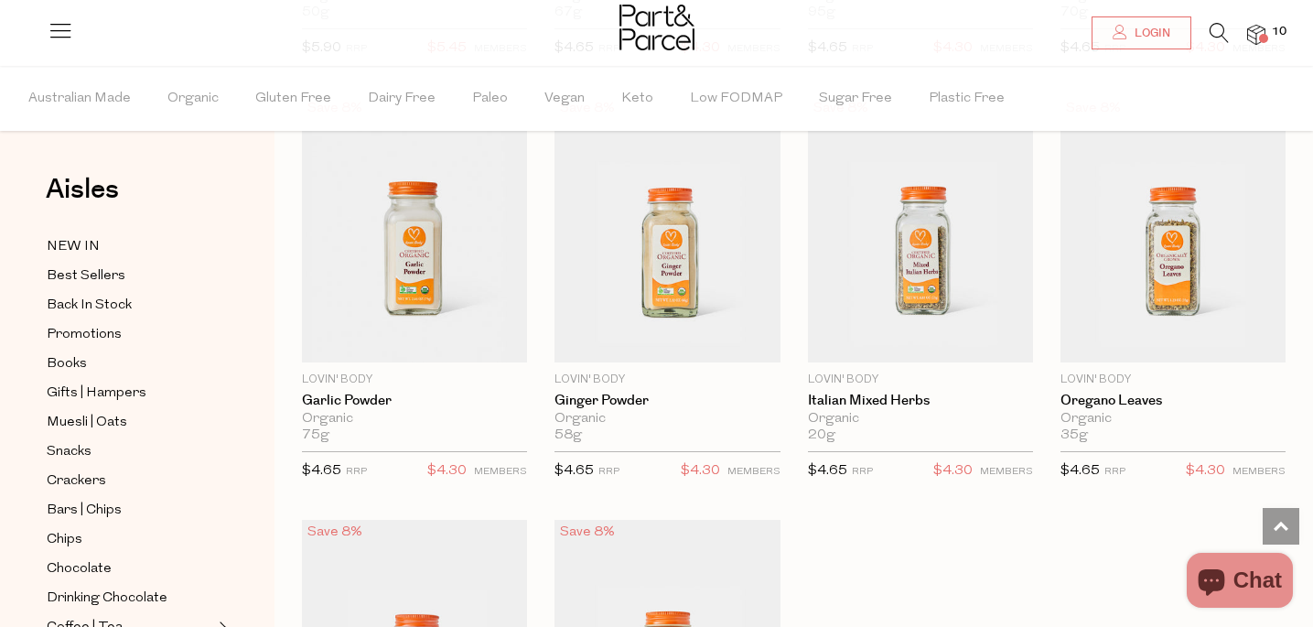
scroll to position [4833, 0]
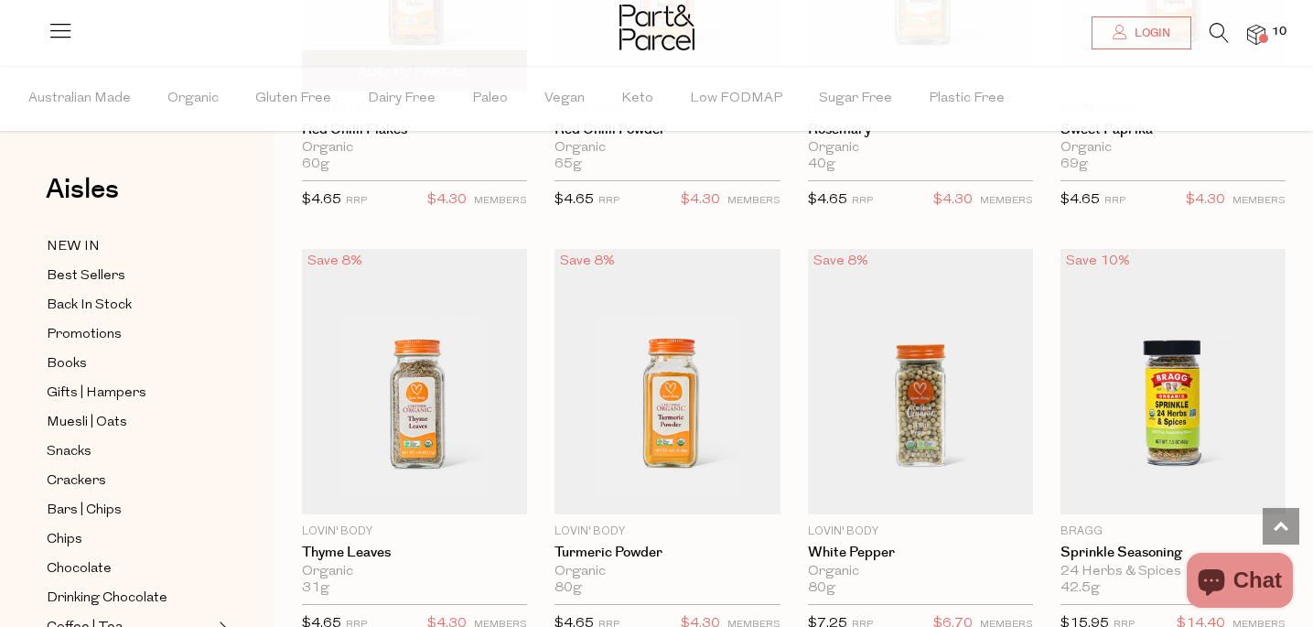
scroll to position [5524, 0]
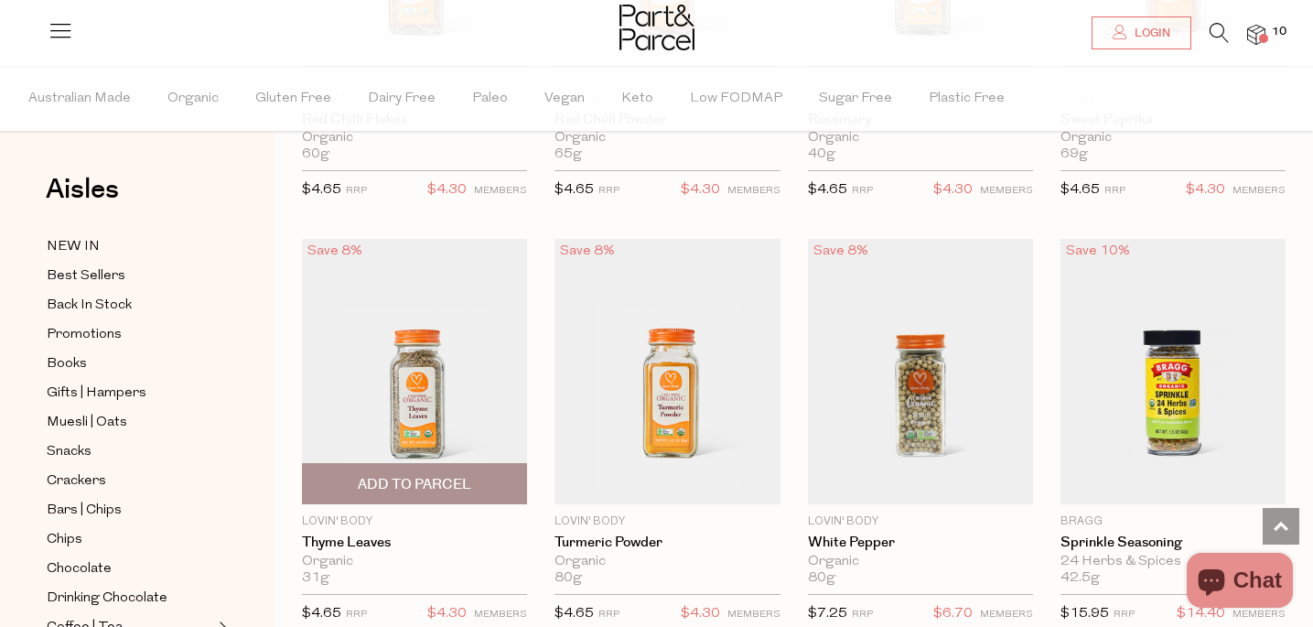
click at [466, 481] on span "Add To Parcel" at bounding box center [414, 484] width 113 height 19
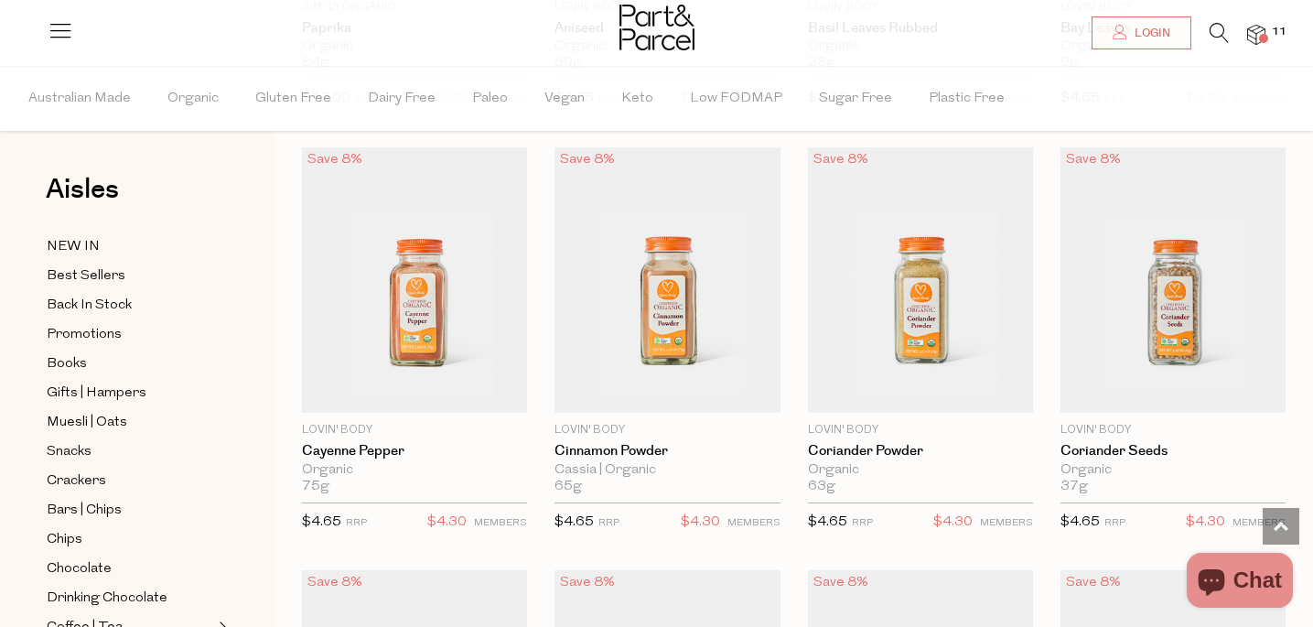
scroll to position [3489, 0]
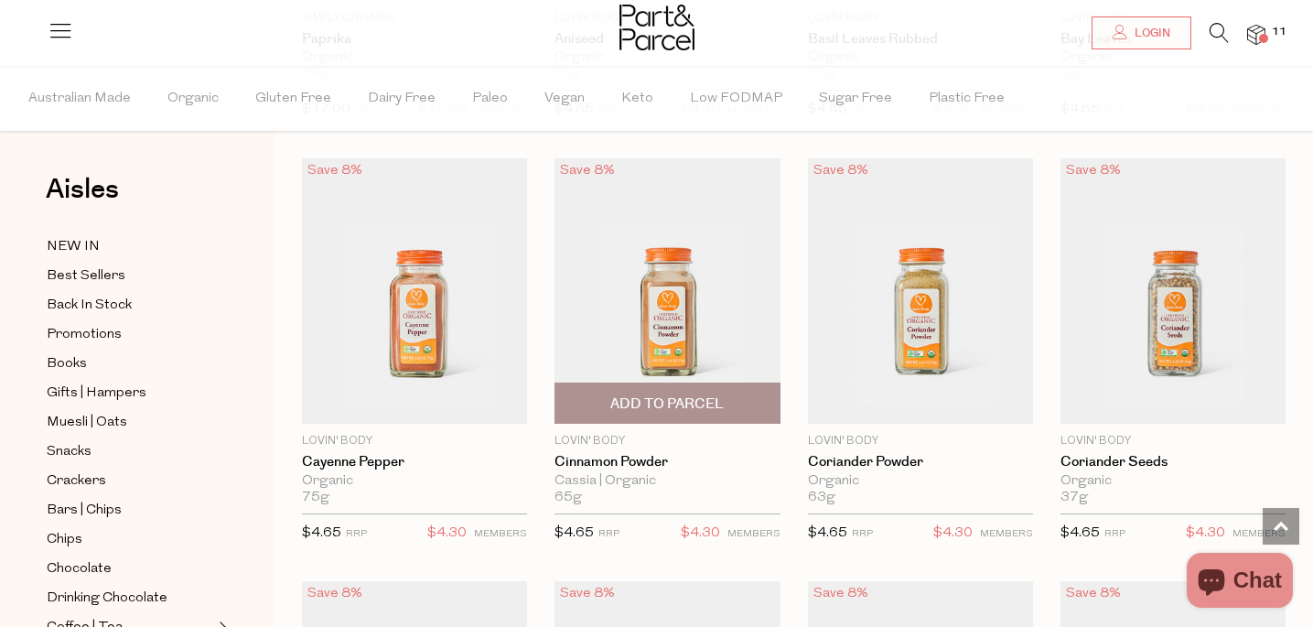
click at [606, 394] on span "Add To Parcel" at bounding box center [667, 402] width 214 height 39
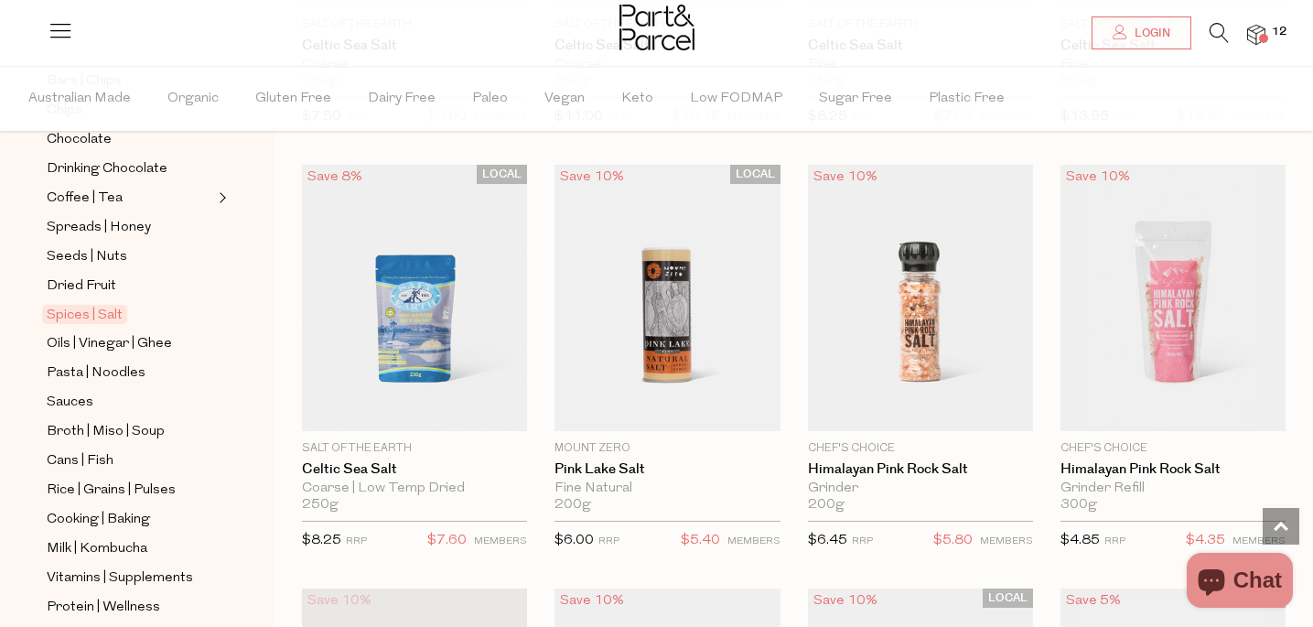
scroll to position [676, 0]
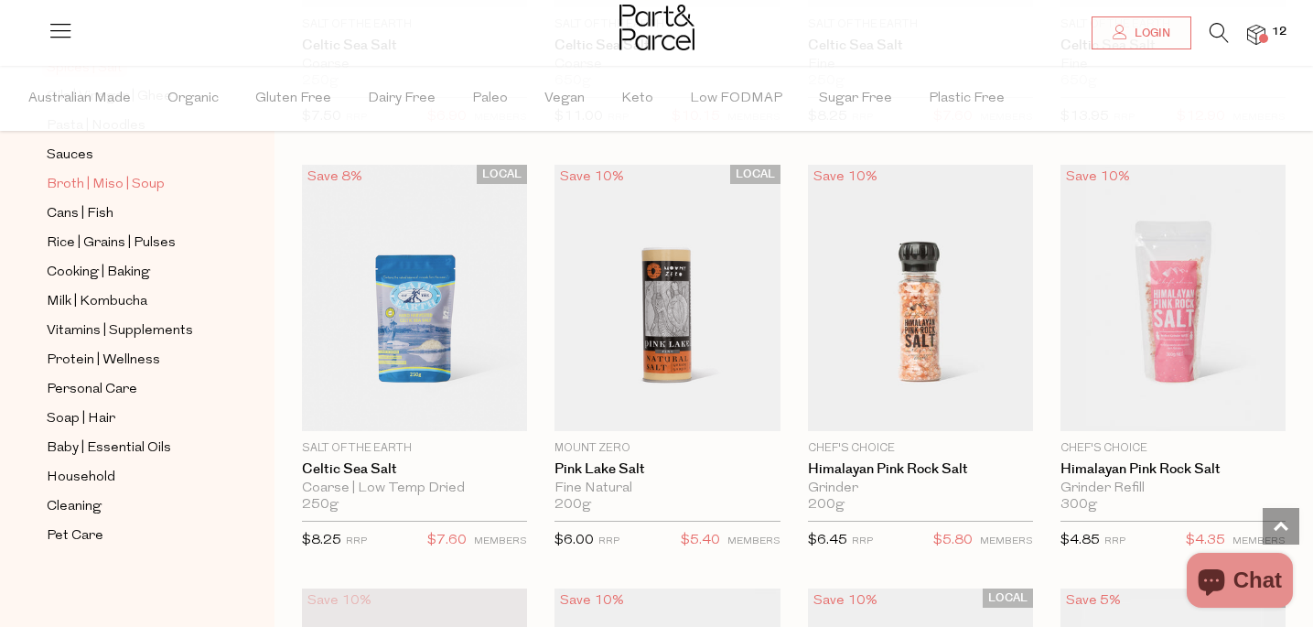
click at [89, 189] on span "Broth | Miso | Soup" at bounding box center [106, 185] width 118 height 22
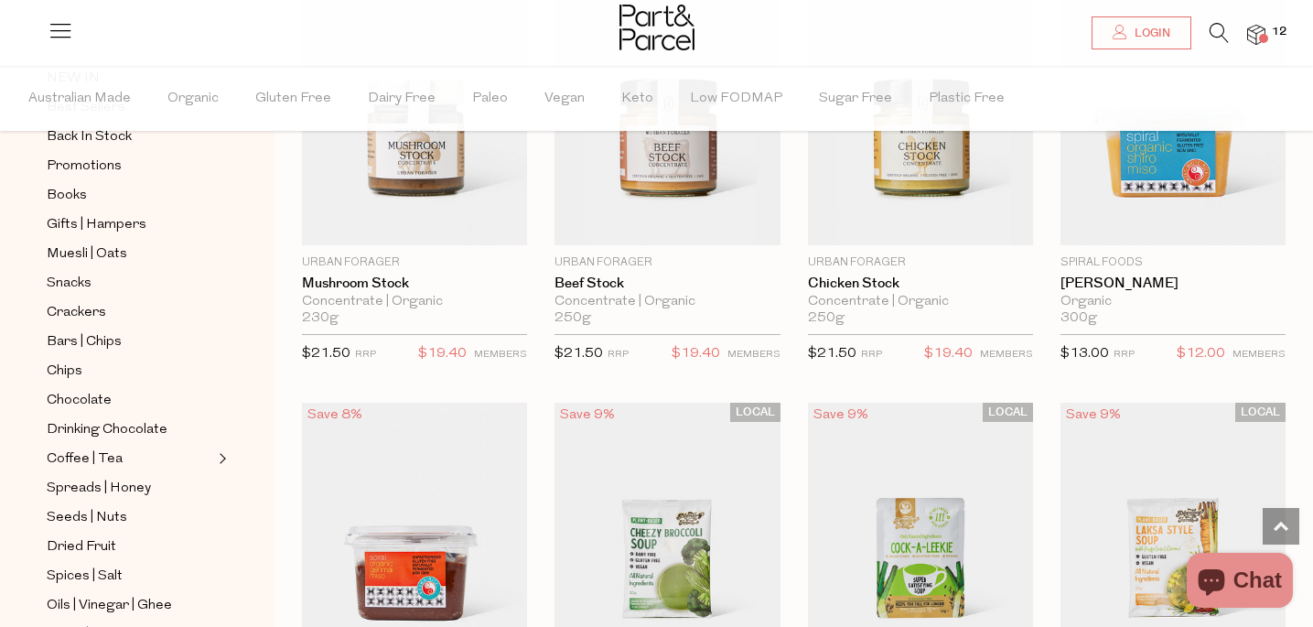
scroll to position [171, 0]
click at [68, 550] on span "Dried Fruit" at bounding box center [82, 544] width 70 height 22
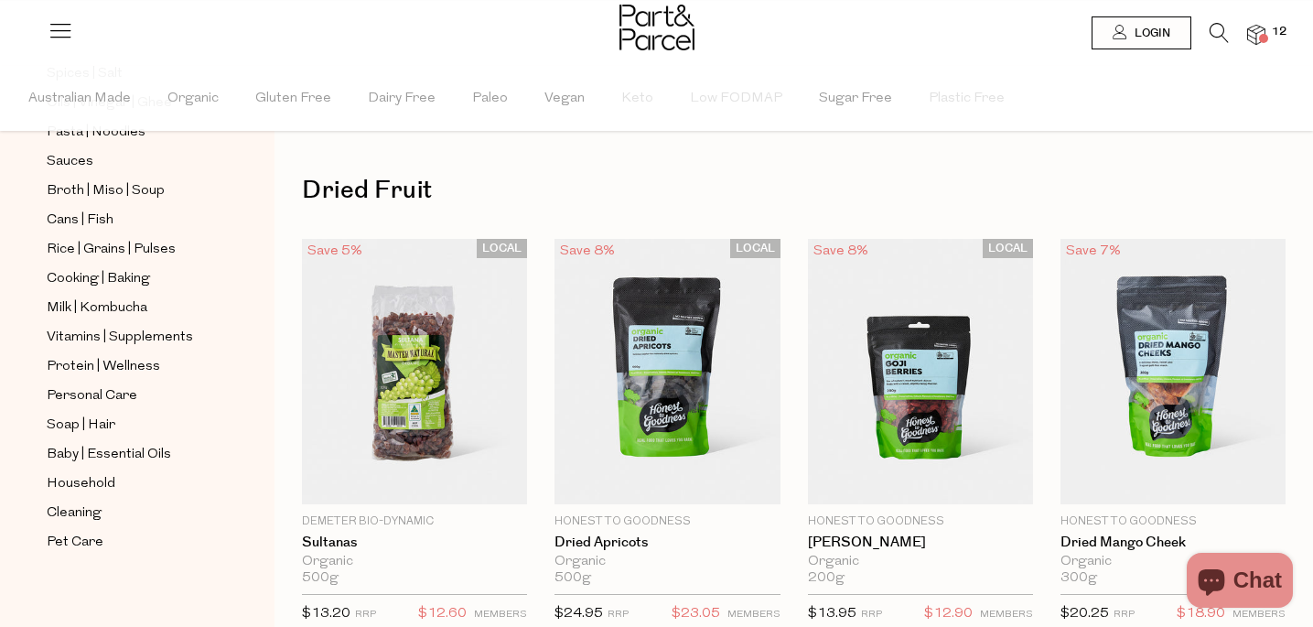
scroll to position [676, 0]
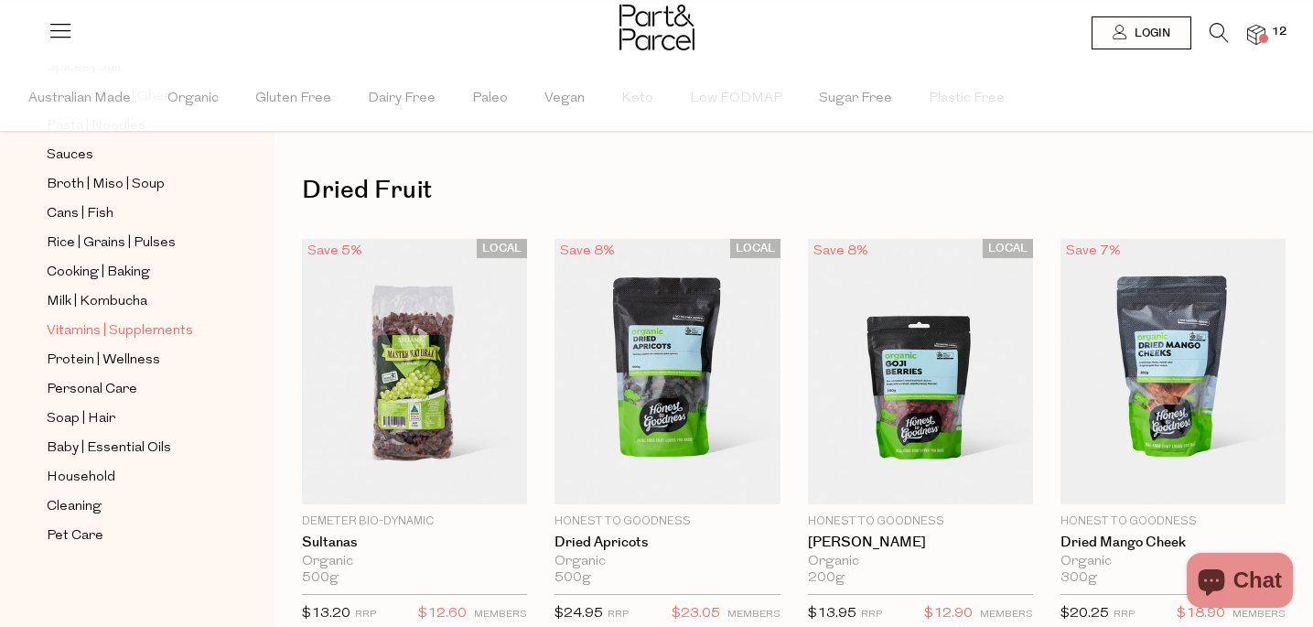
click at [99, 327] on span "Vitamins | Supplements" at bounding box center [120, 331] width 146 height 22
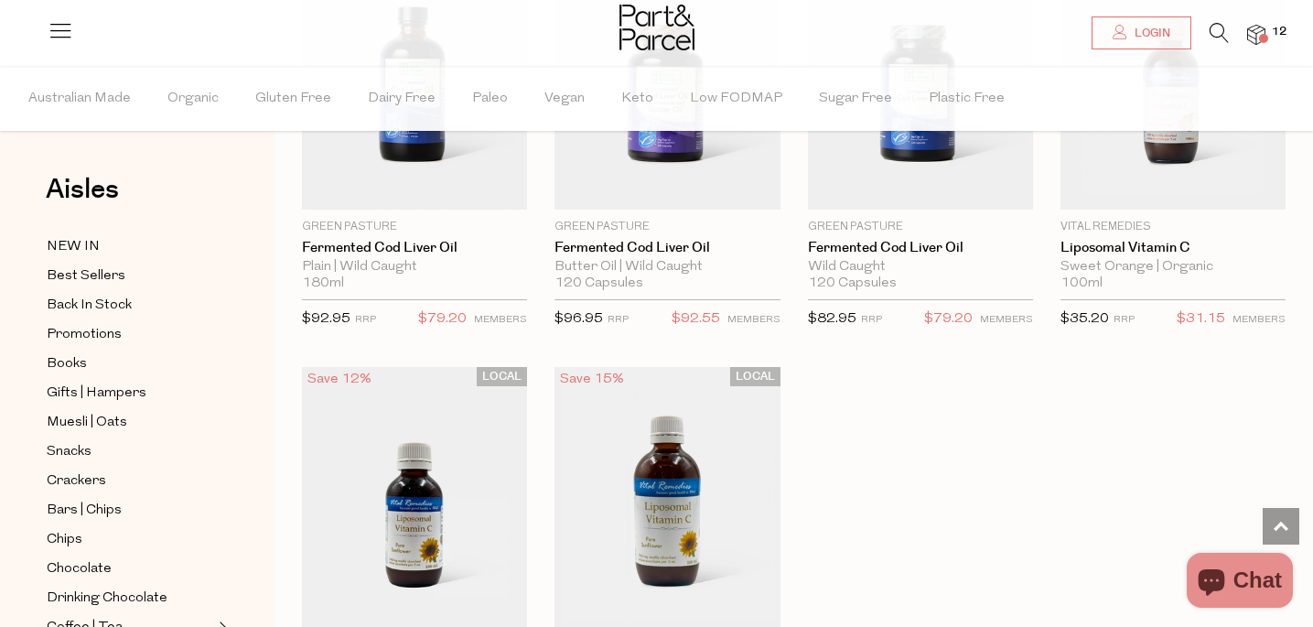
scroll to position [5048, 0]
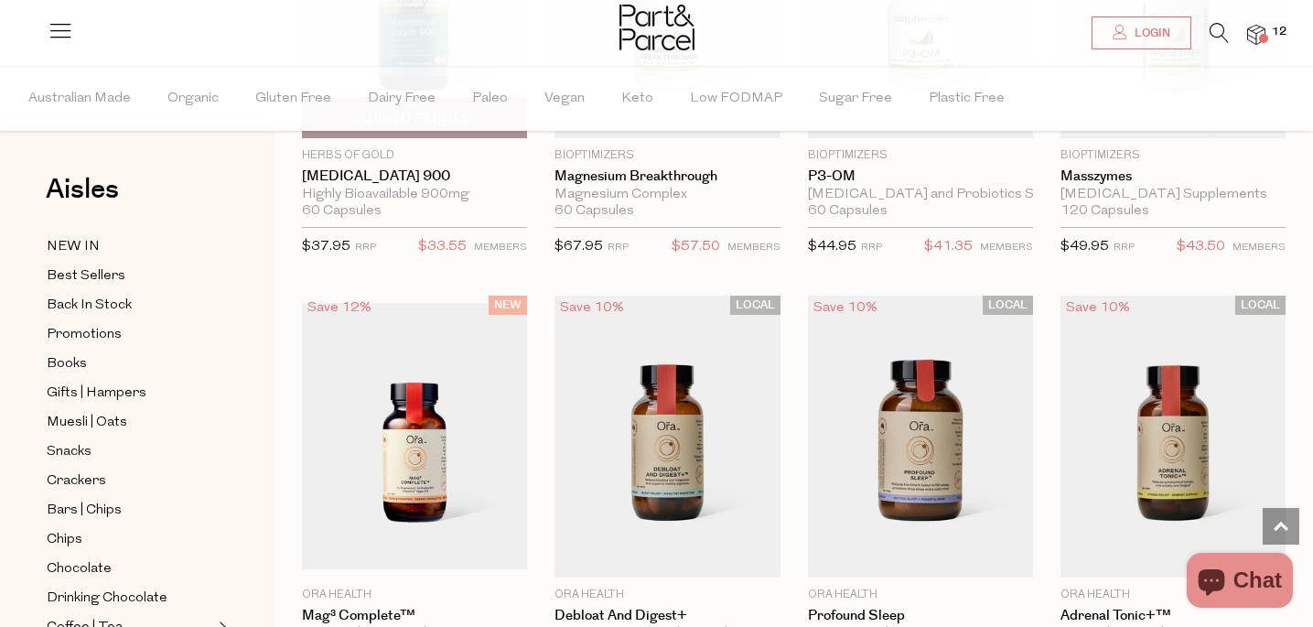
scroll to position [2741, 0]
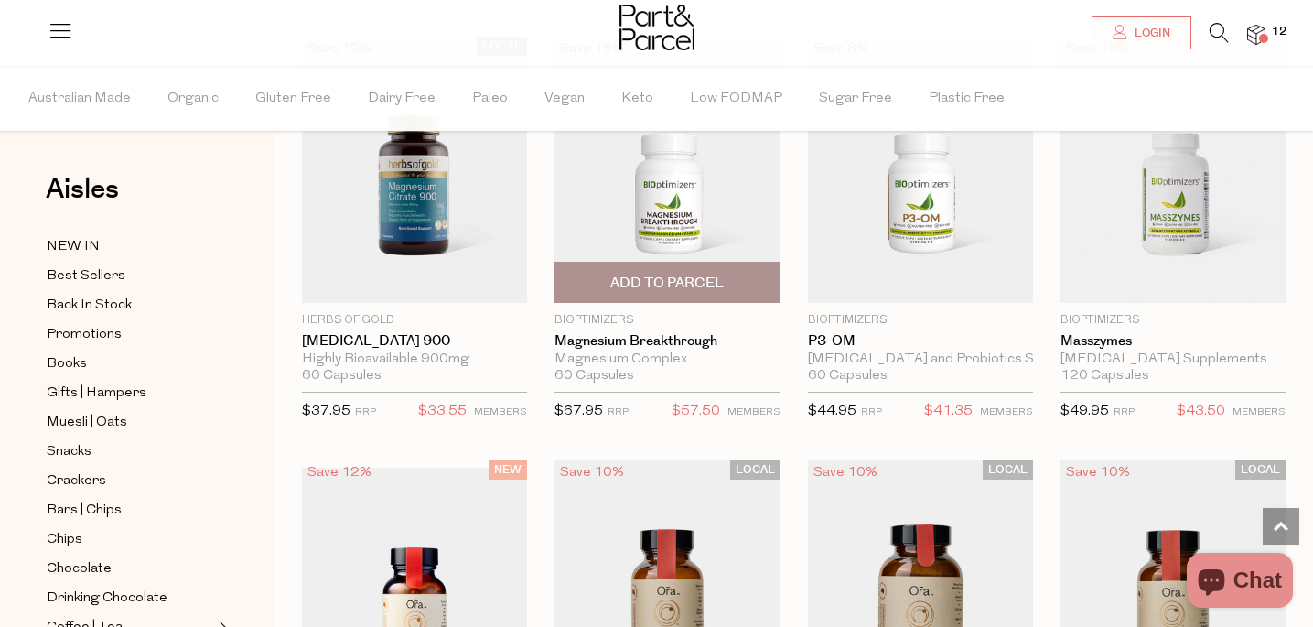
click at [659, 238] on img at bounding box center [666, 170] width 225 height 266
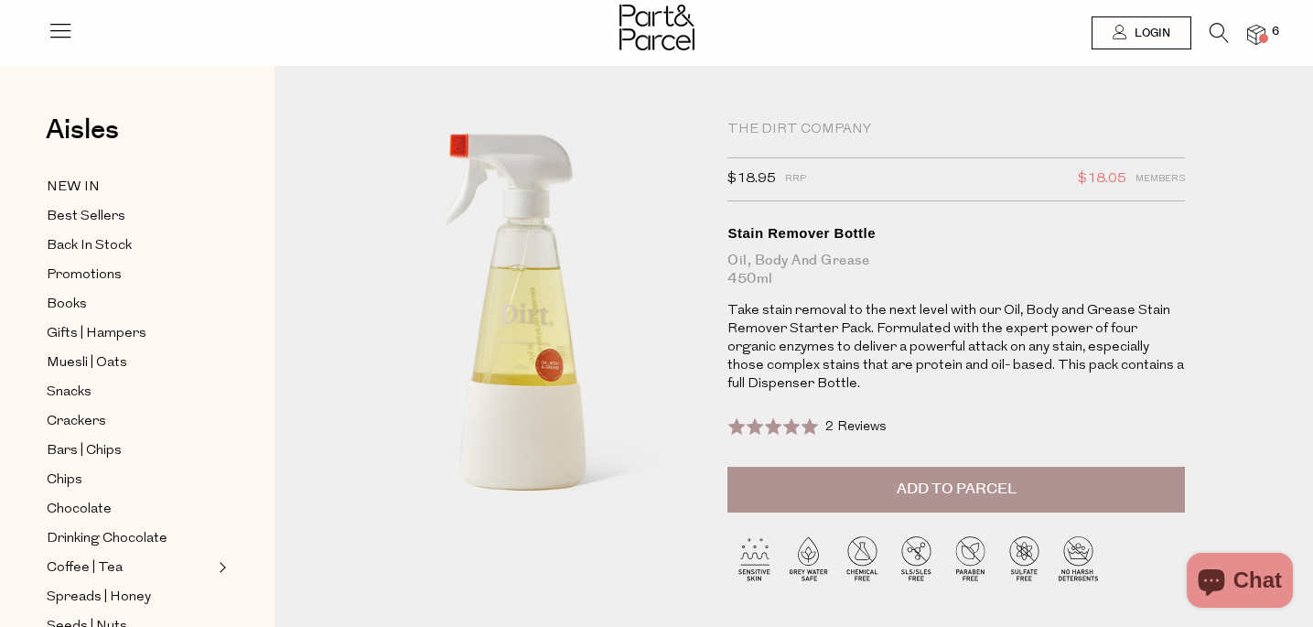
click at [868, 434] on span "2 Reviews" at bounding box center [855, 427] width 61 height 14
click at [864, 512] on button "Add to Parcel" at bounding box center [955, 490] width 457 height 46
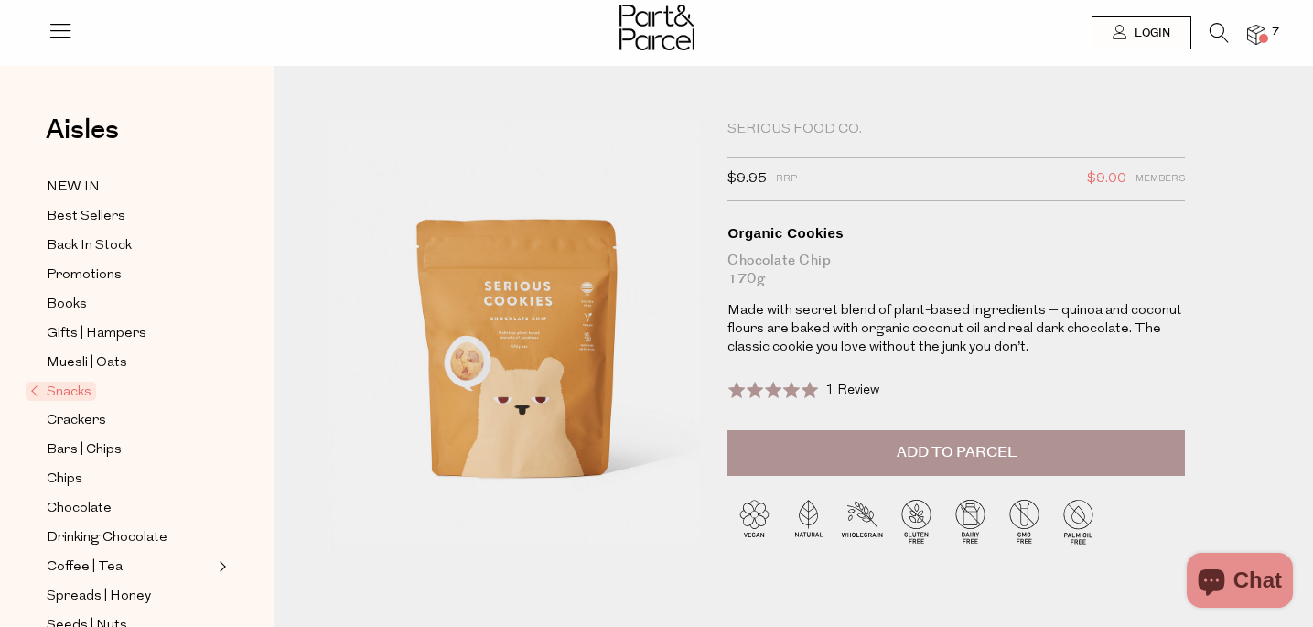
click at [857, 386] on span "1 Review" at bounding box center [852, 390] width 54 height 14
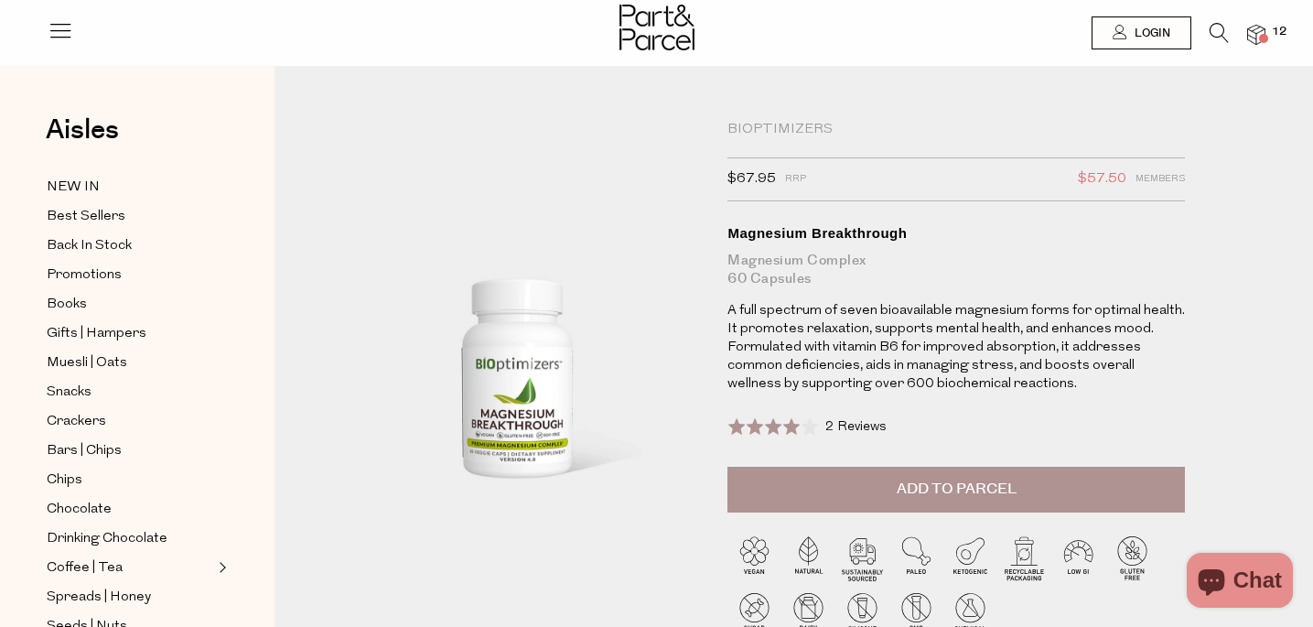
click at [861, 434] on span "2 Reviews" at bounding box center [855, 427] width 61 height 14
click at [1141, 23] on link "Login" at bounding box center [1141, 32] width 100 height 33
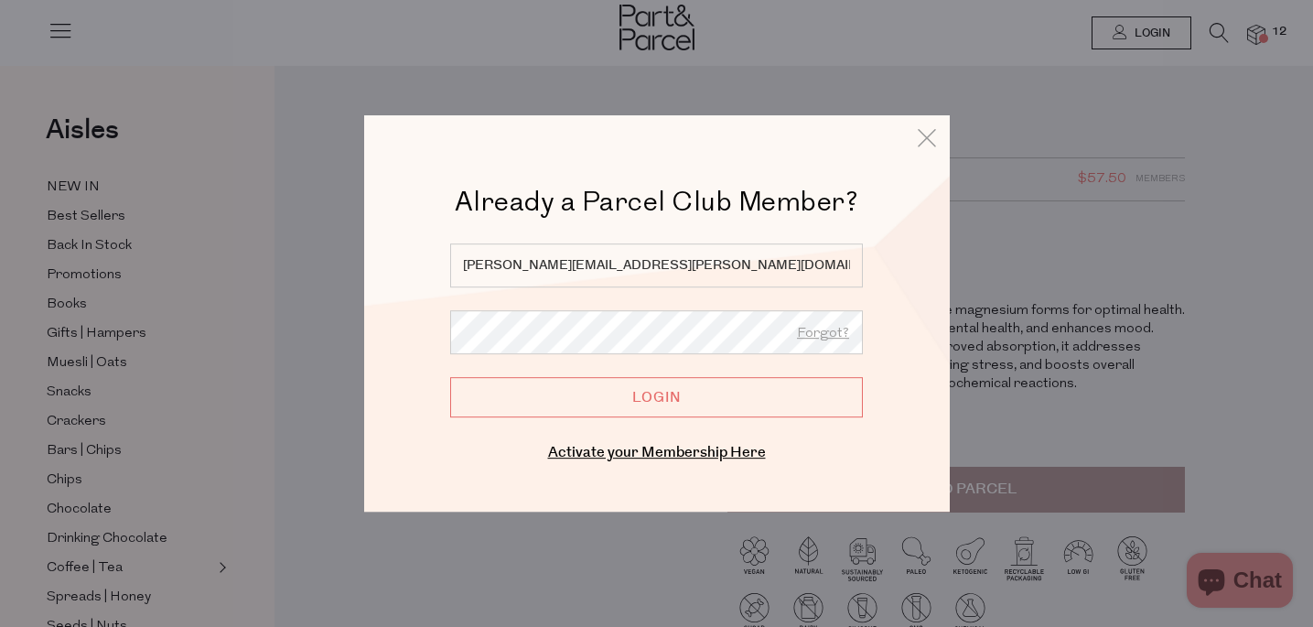
click at [671, 398] on input "Login" at bounding box center [656, 397] width 413 height 40
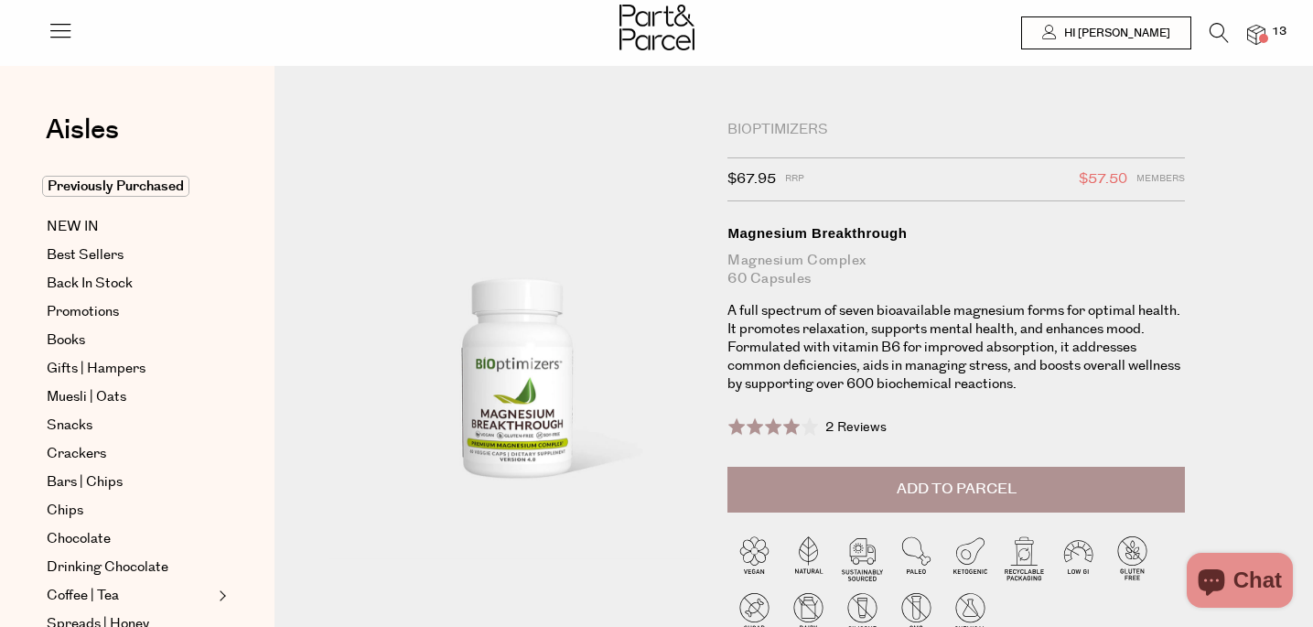
click at [1248, 38] on img at bounding box center [1256, 35] width 18 height 21
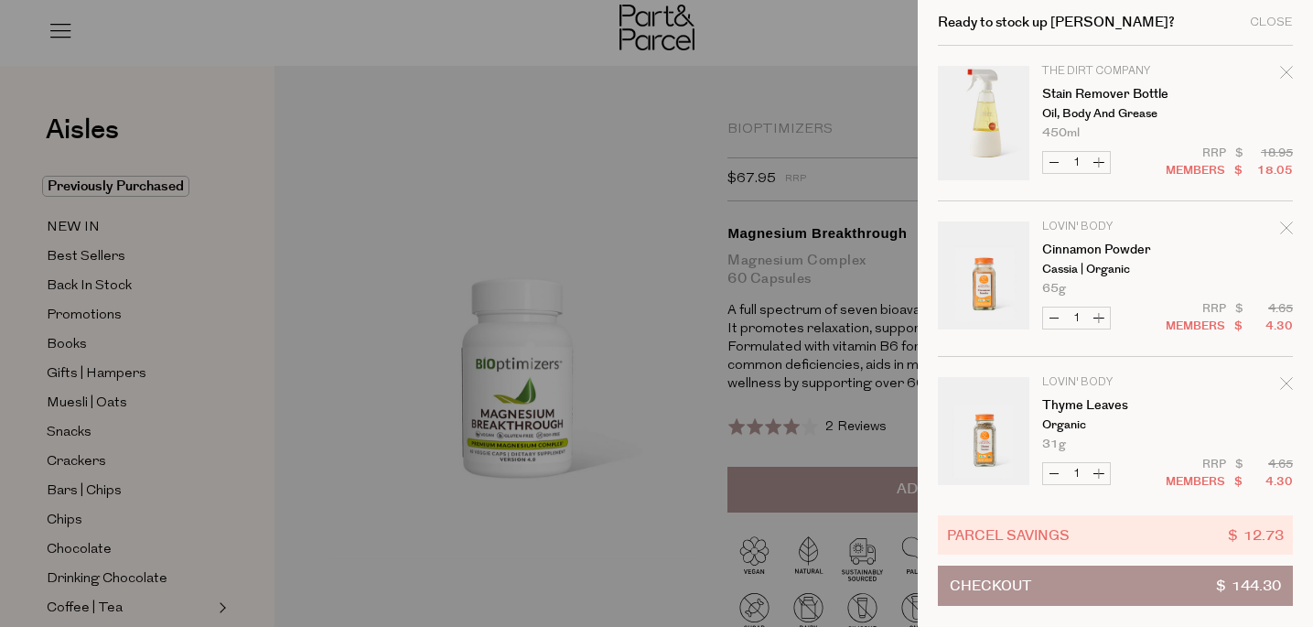
click at [1280, 229] on icon "Remove Cinnamon Powder" at bounding box center [1286, 227] width 13 height 13
click at [1282, 226] on icon "Remove Cinnamon Powder" at bounding box center [1286, 227] width 12 height 12
click at [1056, 314] on button "Decrease Cinnamon Powder" at bounding box center [1054, 317] width 22 height 21
type input "0"
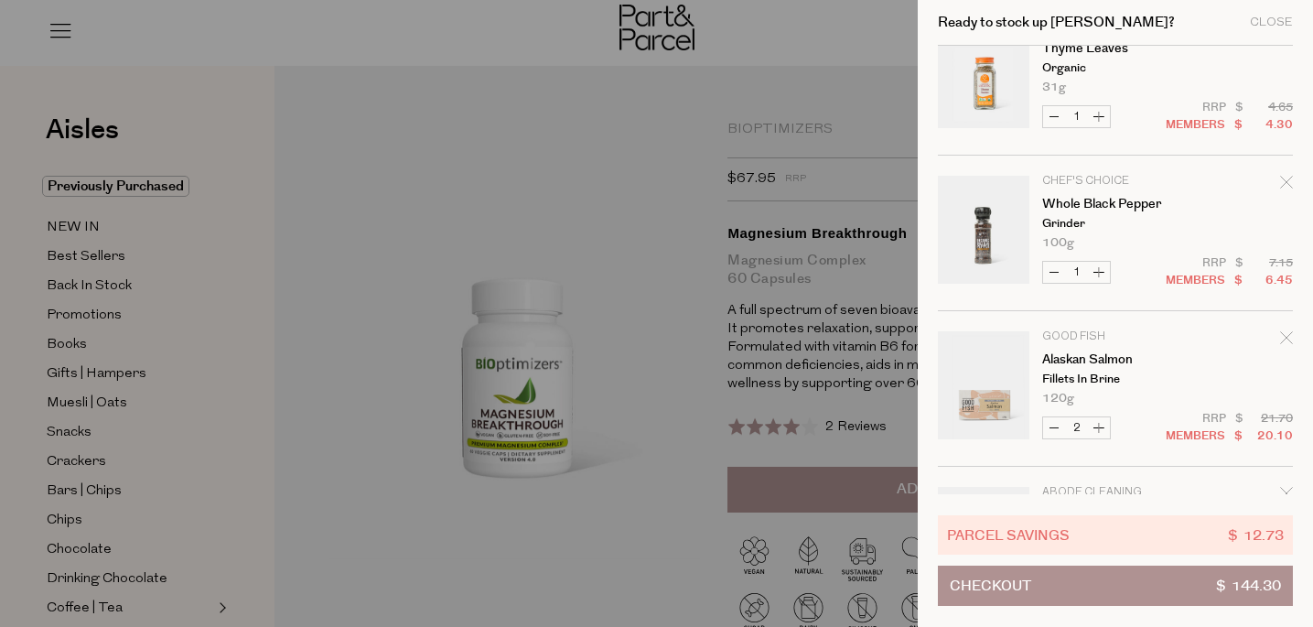
scroll to position [358, 0]
click at [1283, 178] on icon "Remove Whole Black Pepper" at bounding box center [1286, 181] width 13 height 13
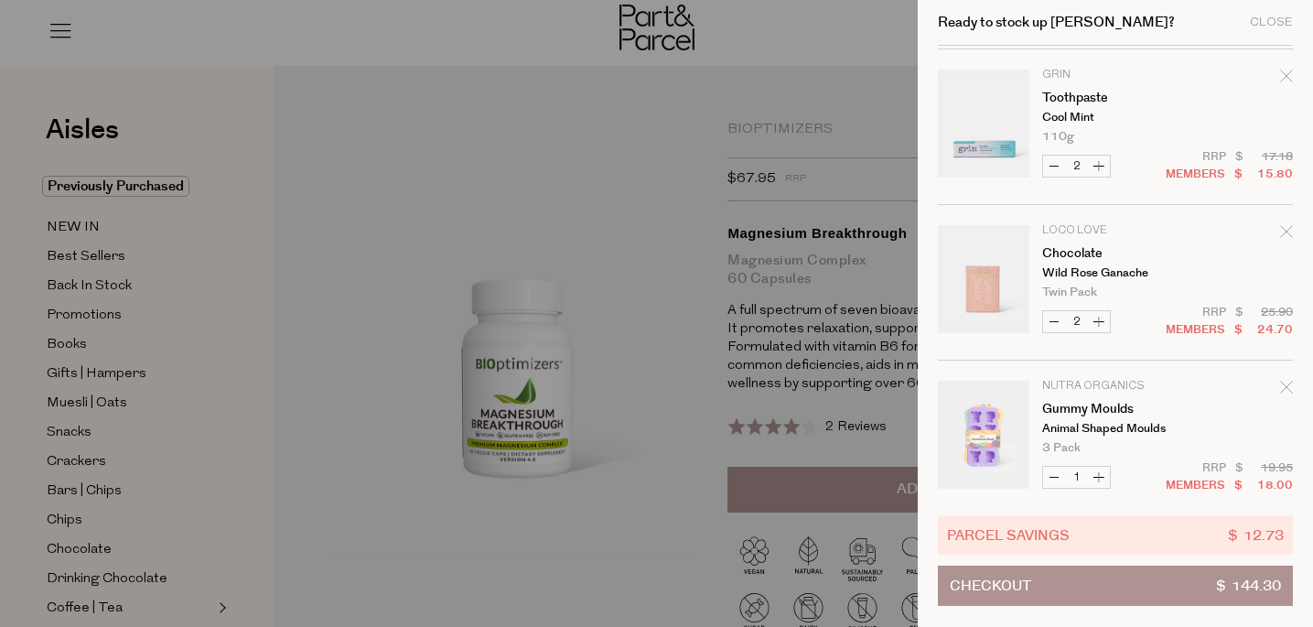
scroll to position [1154, 0]
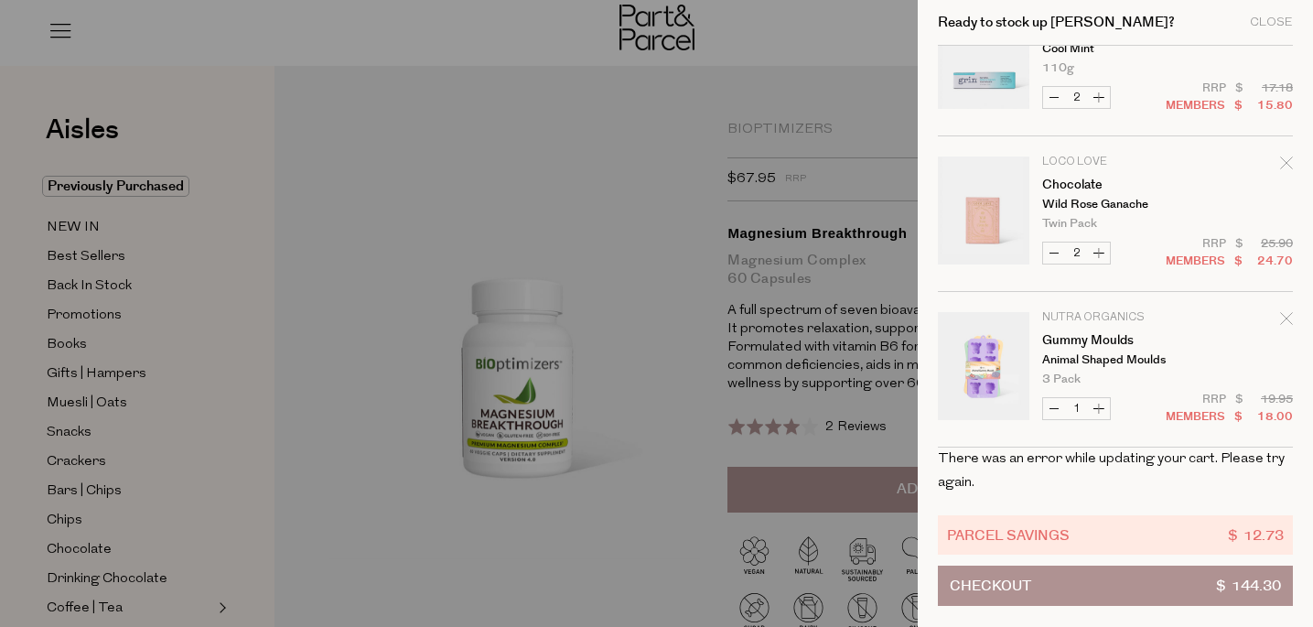
click at [1058, 580] on button "Checkout $ 144.30" at bounding box center [1115, 585] width 355 height 40
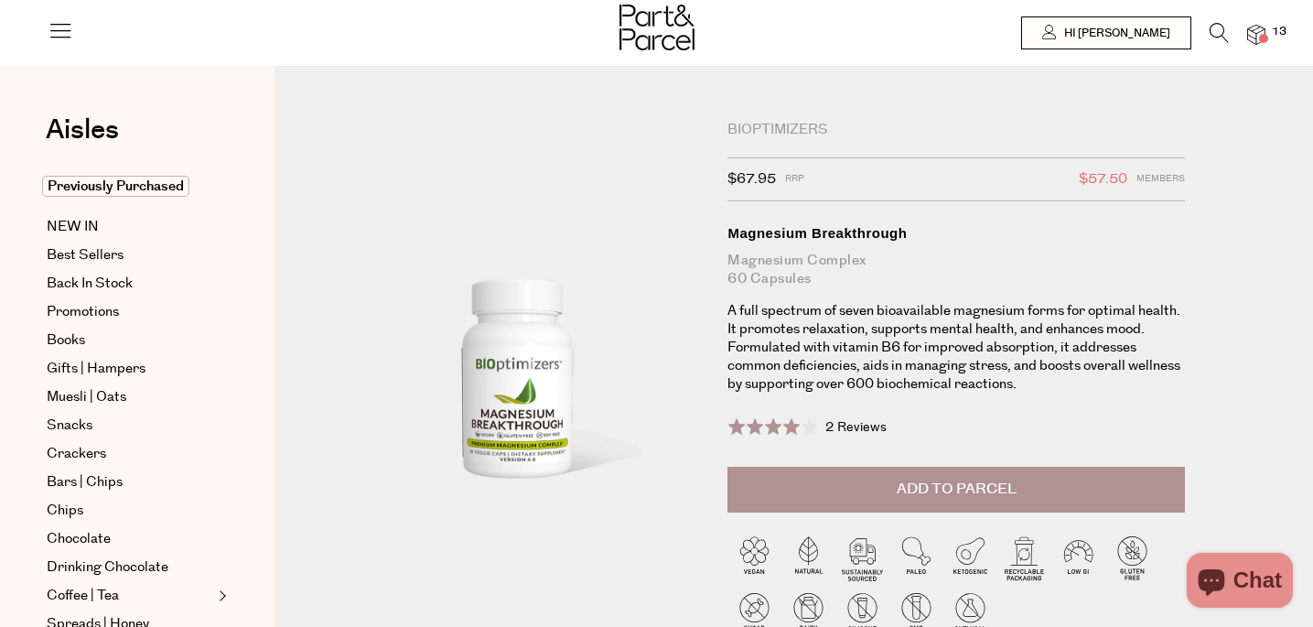
click at [1255, 35] on img at bounding box center [1256, 35] width 18 height 21
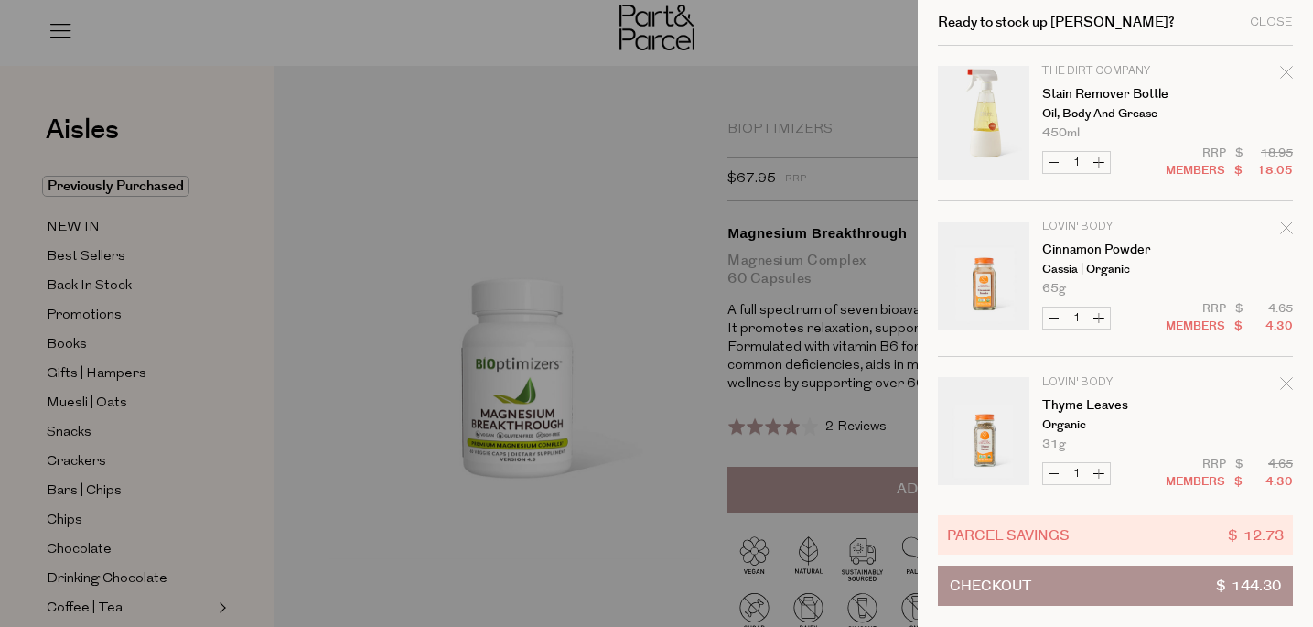
click at [1283, 225] on icon "Remove Cinnamon Powder" at bounding box center [1286, 227] width 13 height 13
click at [1282, 381] on icon "Remove Whole Black Pepper" at bounding box center [1286, 383] width 12 height 12
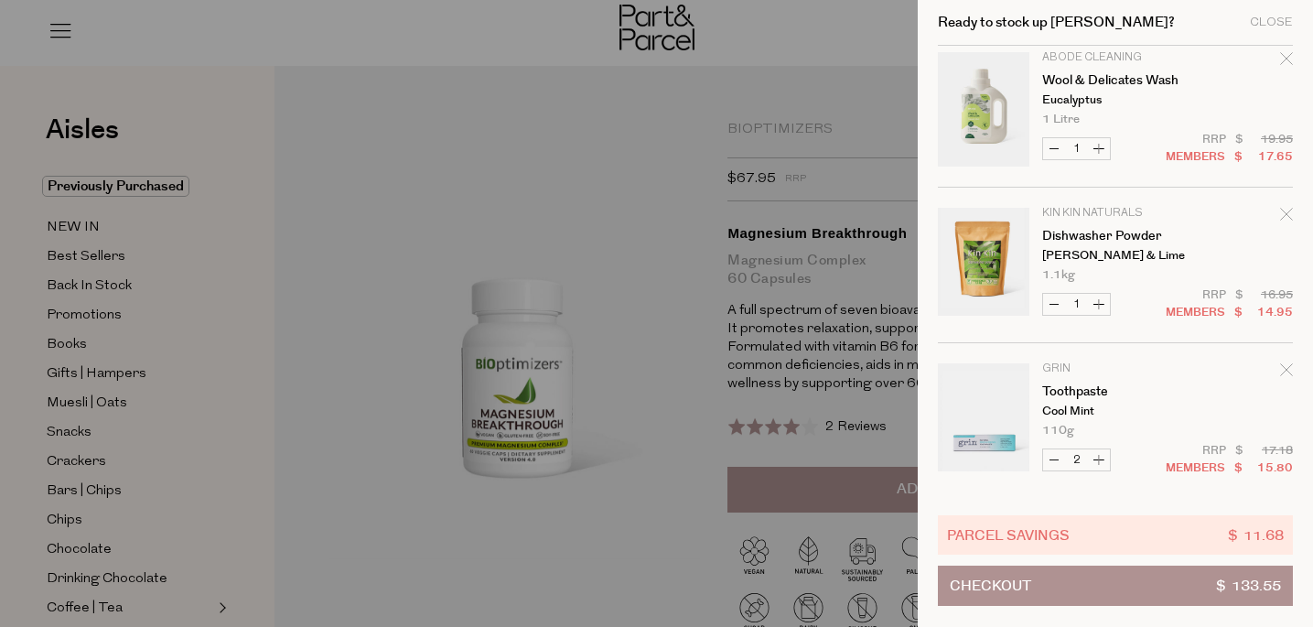
scroll to position [796, 0]
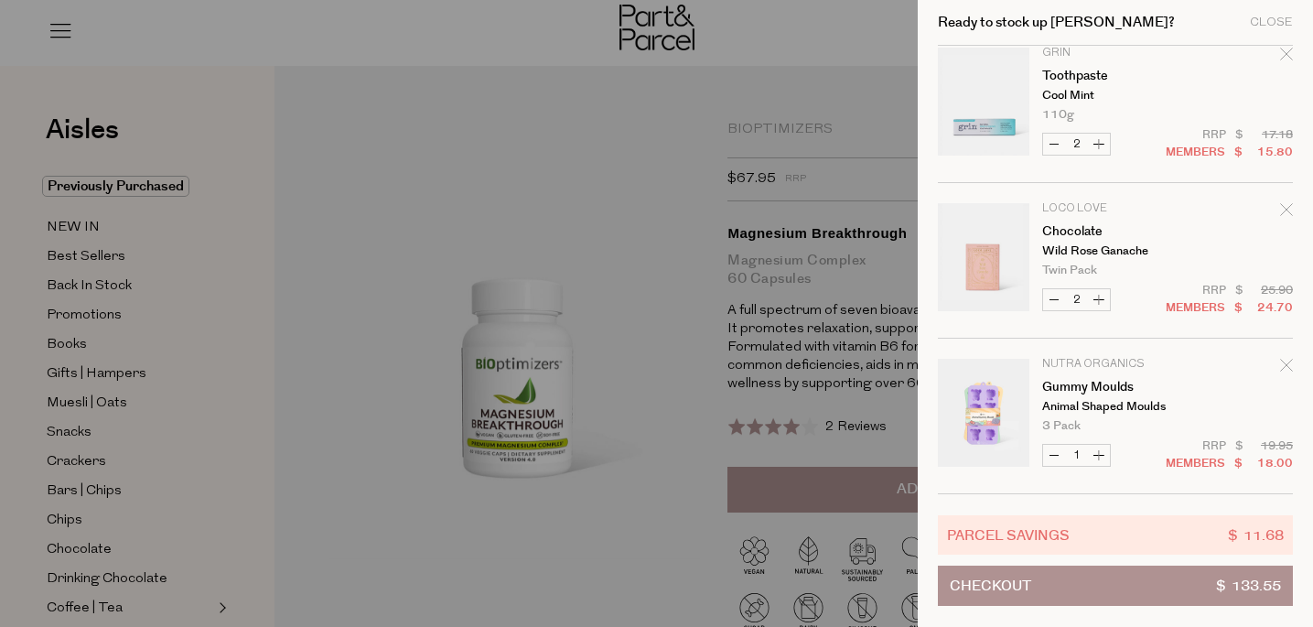
click at [1281, 366] on icon "Remove Gummy Moulds" at bounding box center [1286, 365] width 13 height 13
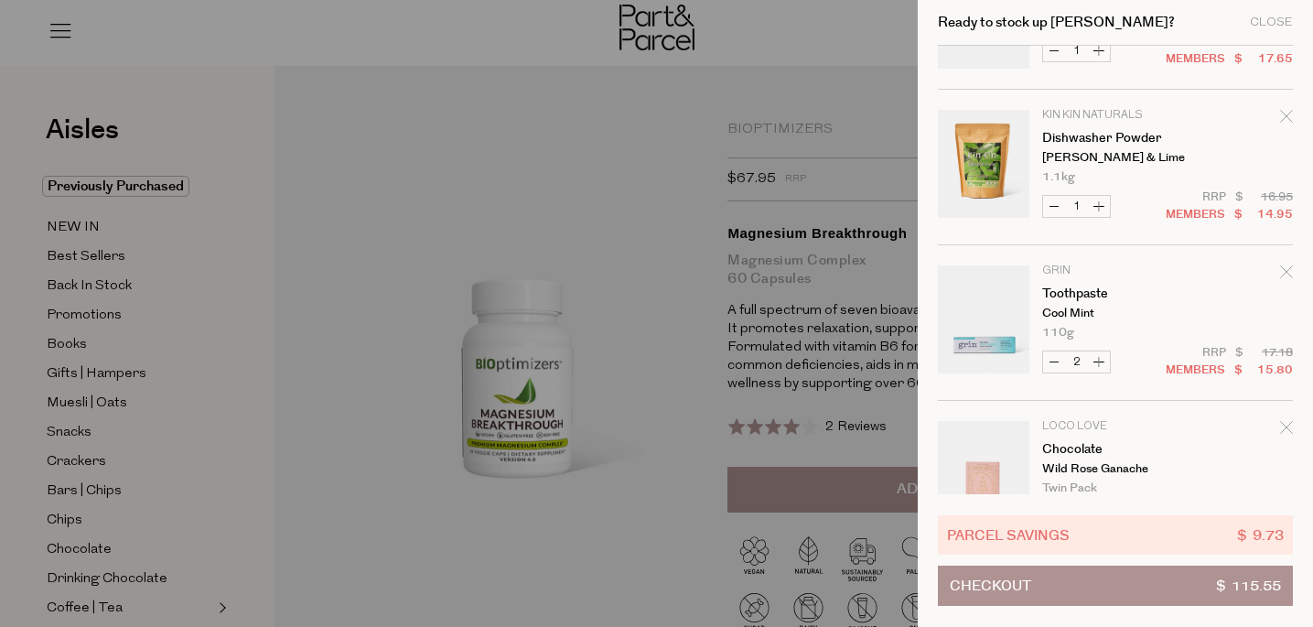
scroll to position [640, 0]
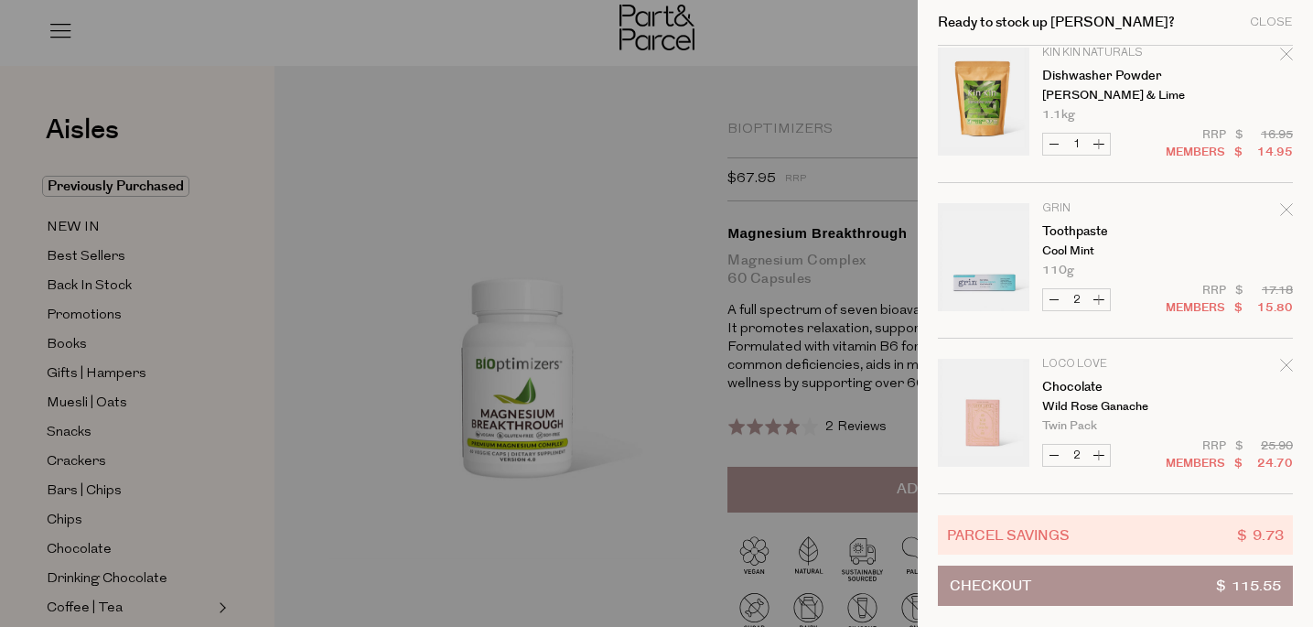
click at [246, 361] on div at bounding box center [656, 313] width 1313 height 627
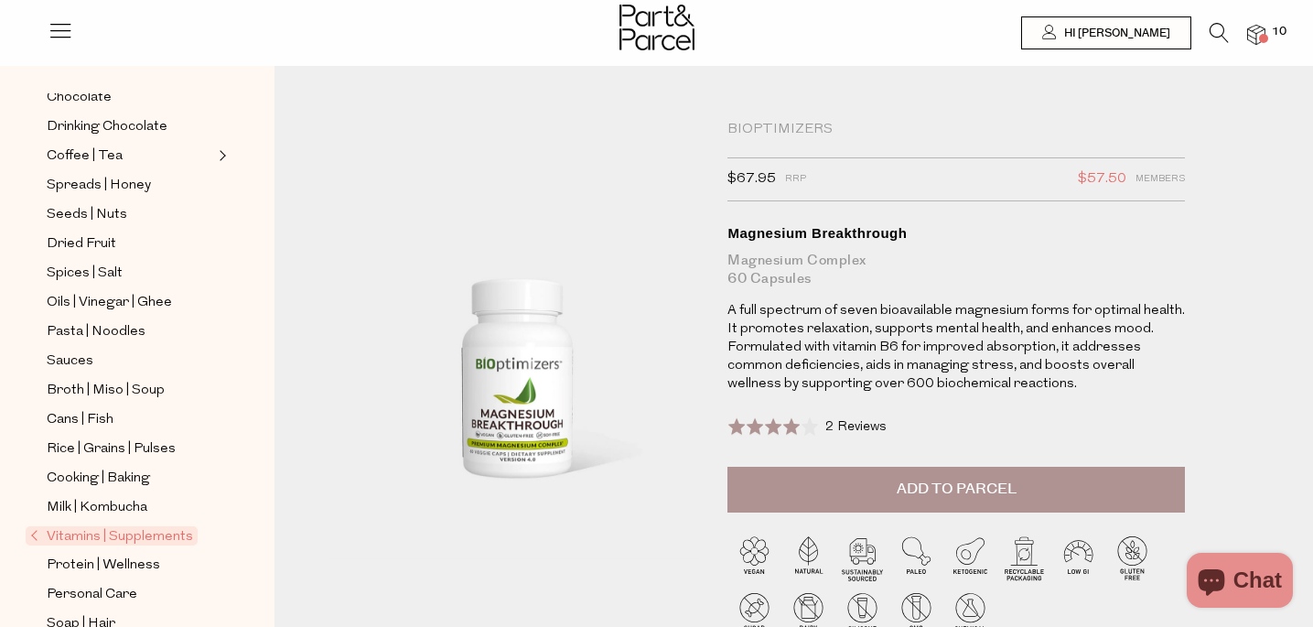
scroll to position [456, 0]
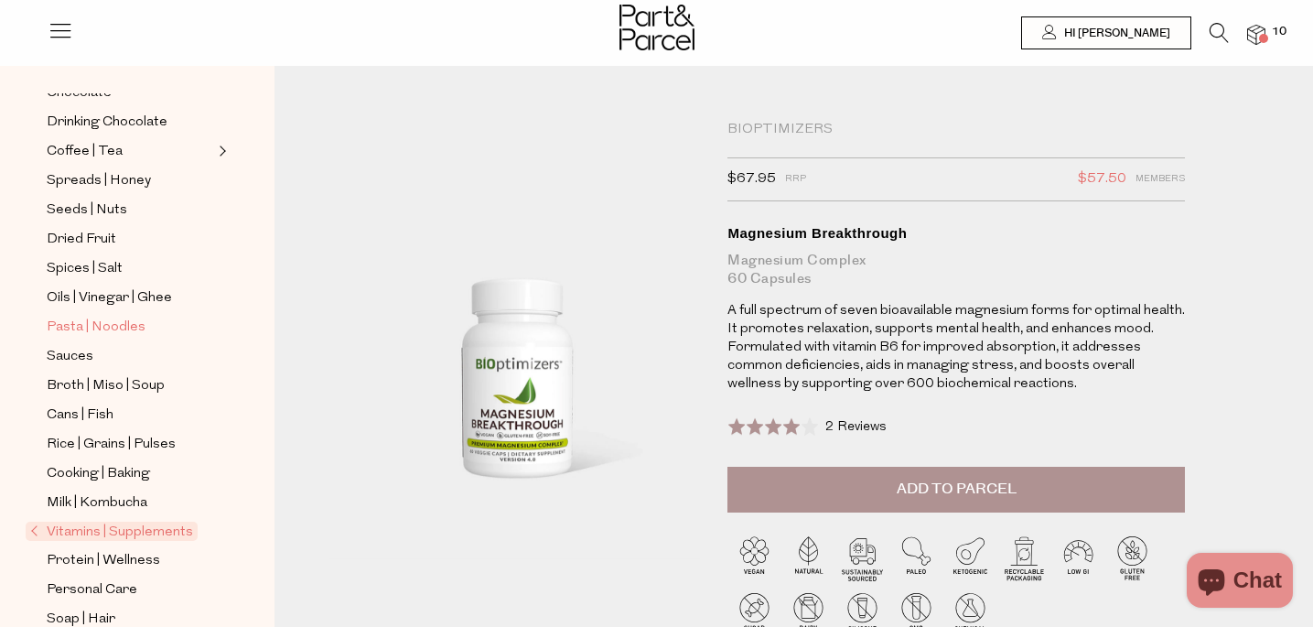
click at [105, 327] on span "Pasta | Noodles" at bounding box center [96, 328] width 99 height 22
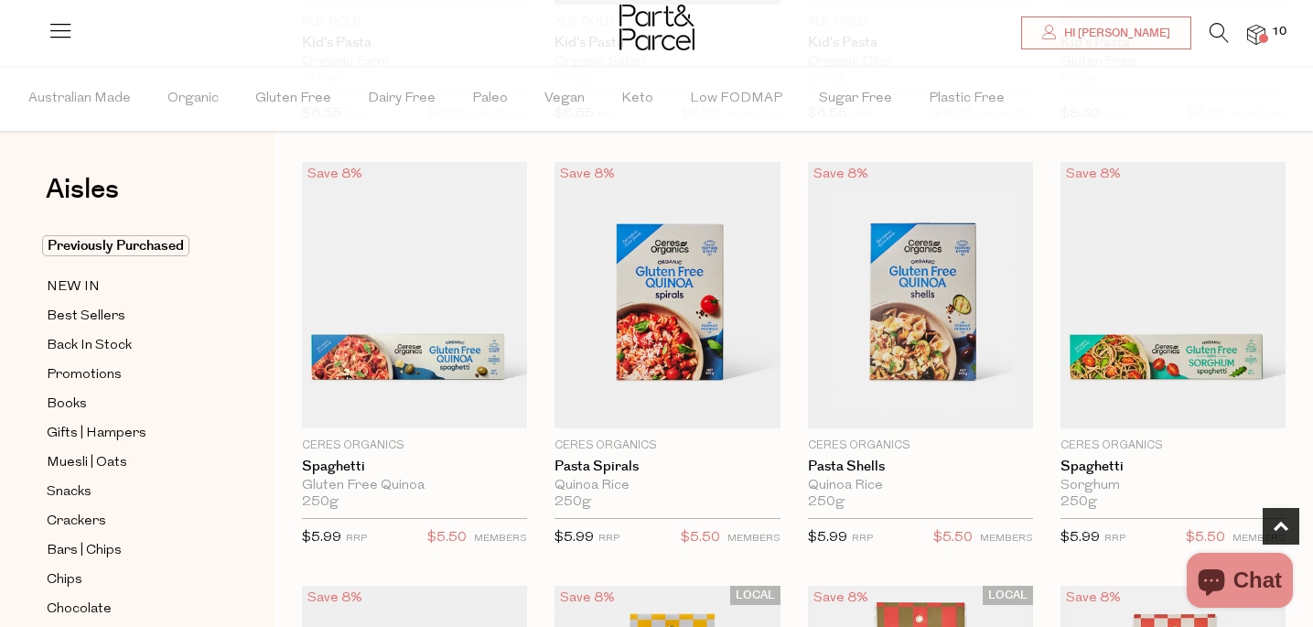
scroll to position [501, 0]
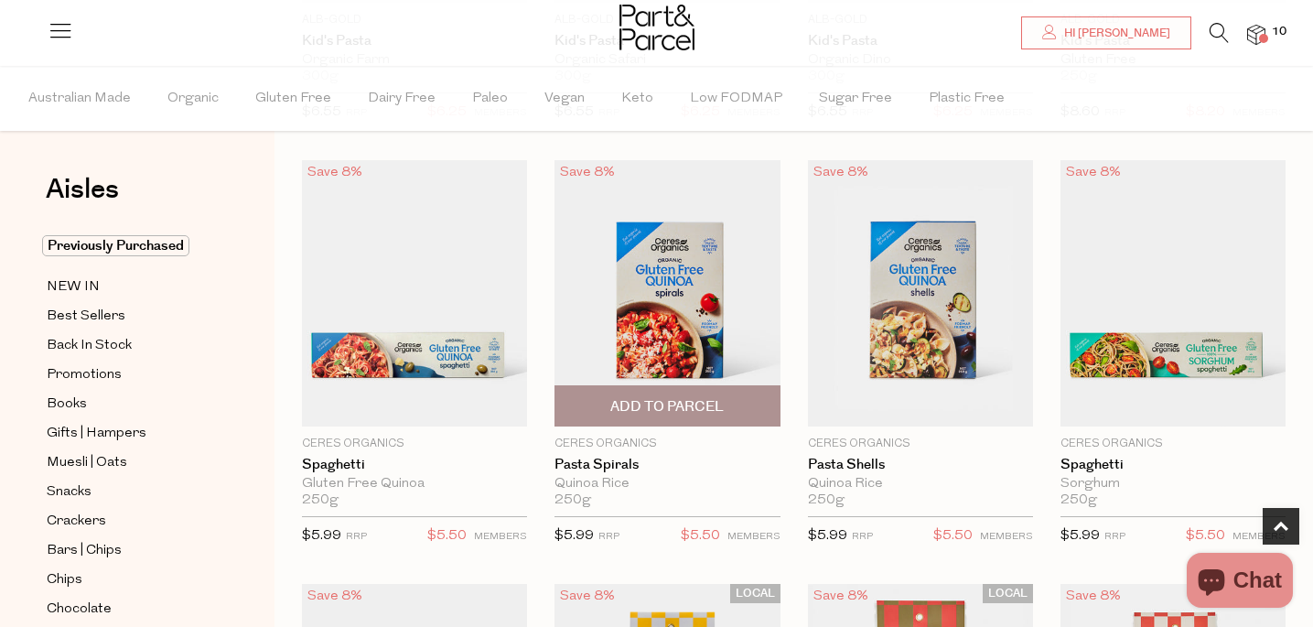
click at [727, 407] on span "Add To Parcel" at bounding box center [667, 405] width 214 height 39
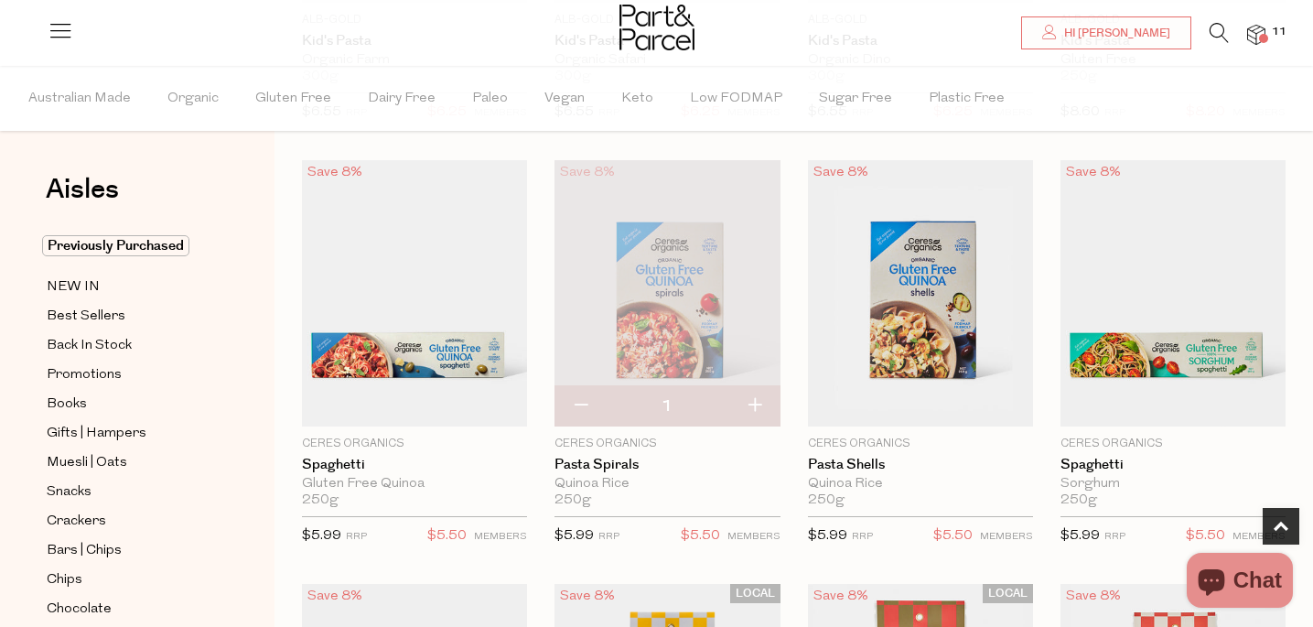
click at [765, 402] on button "button" at bounding box center [754, 406] width 52 height 40
type input "2"
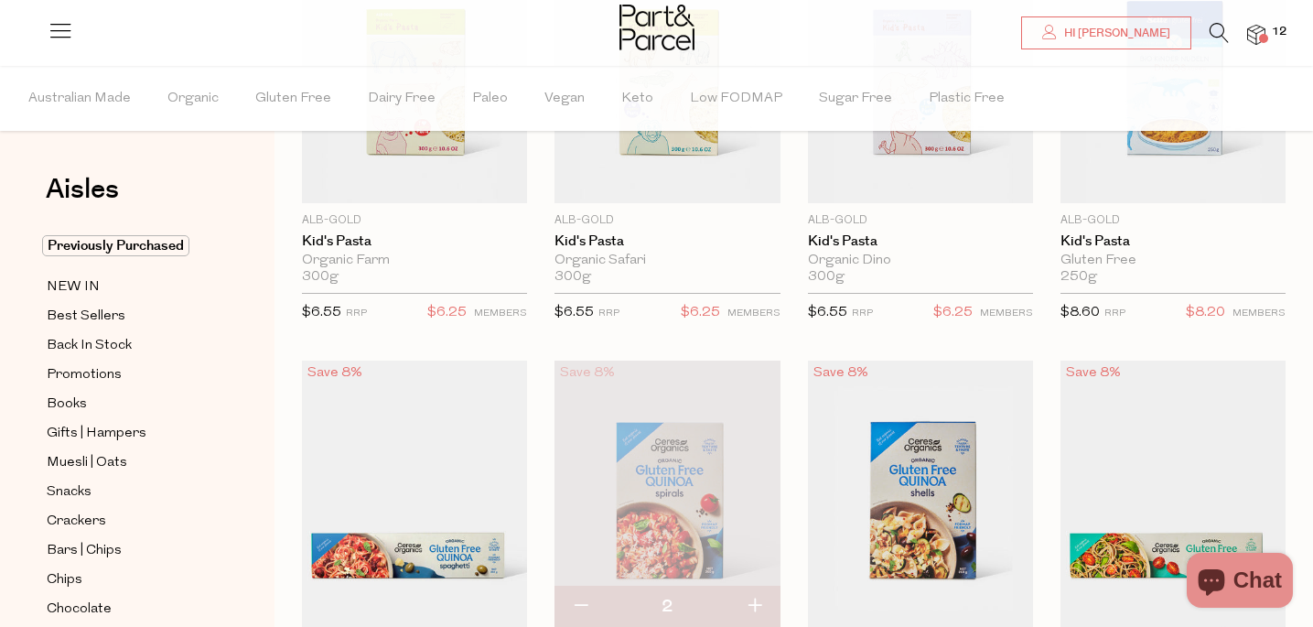
scroll to position [461, 0]
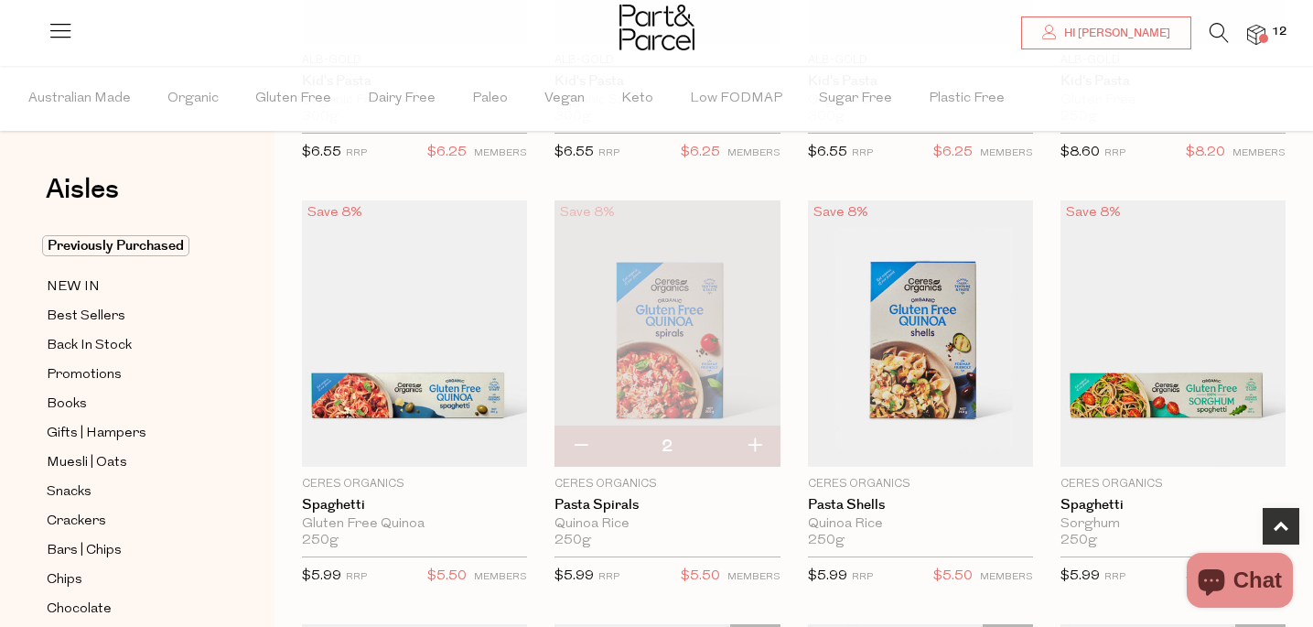
click at [758, 444] on button "button" at bounding box center [754, 446] width 52 height 40
type input "3"
click at [1261, 29] on img at bounding box center [1256, 35] width 18 height 21
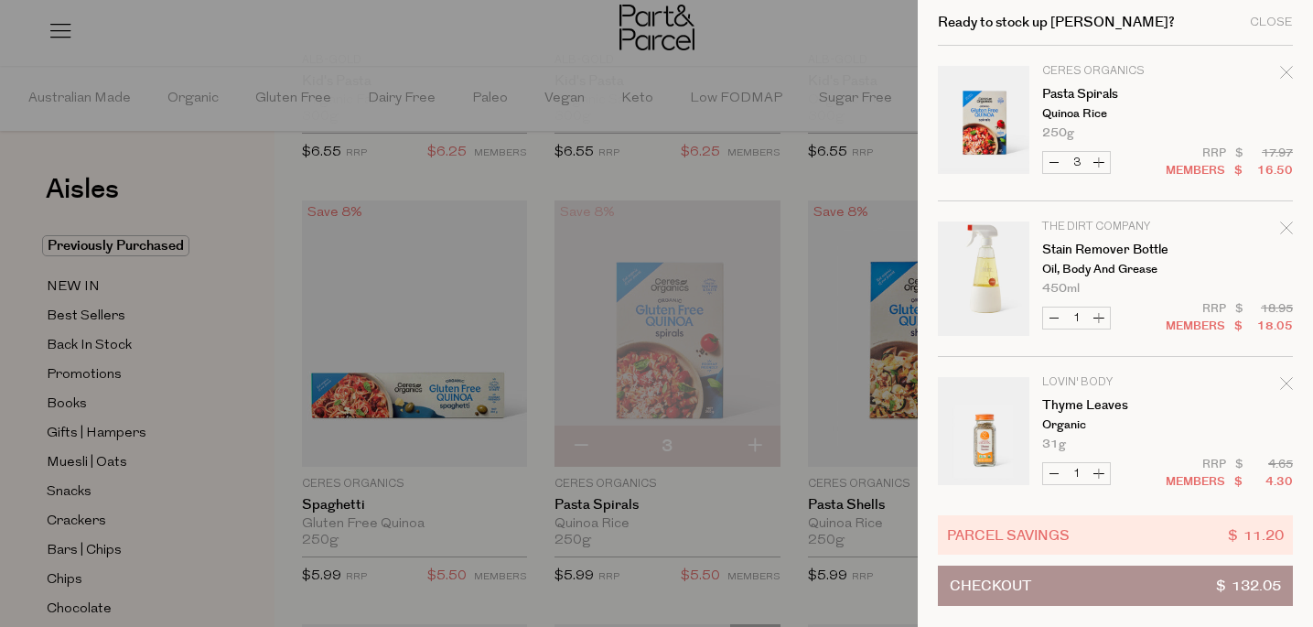
click at [1097, 590] on button "Checkout $ 132.05" at bounding box center [1115, 585] width 355 height 40
